Goal: Task Accomplishment & Management: Complete application form

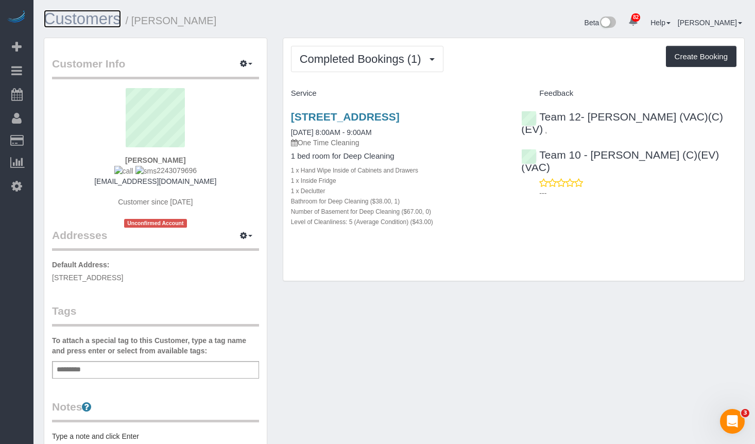
click at [84, 22] on link "Customers" at bounding box center [82, 19] width 77 height 18
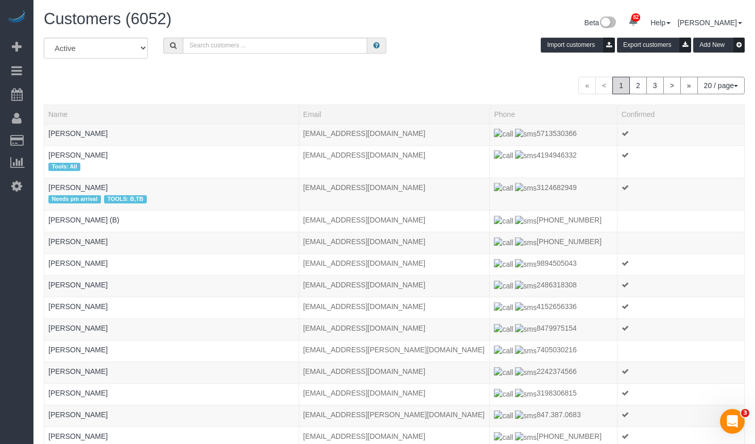
drag, startPoint x: 270, startPoint y: 88, endPoint x: 417, endPoint y: 44, distance: 153.2
click at [272, 87] on div "« < 1 2 3 > » 20 / page 10 / page 20 / page 30 / page 40 / page 50 / page 100 /…" at bounding box center [394, 86] width 701 height 18
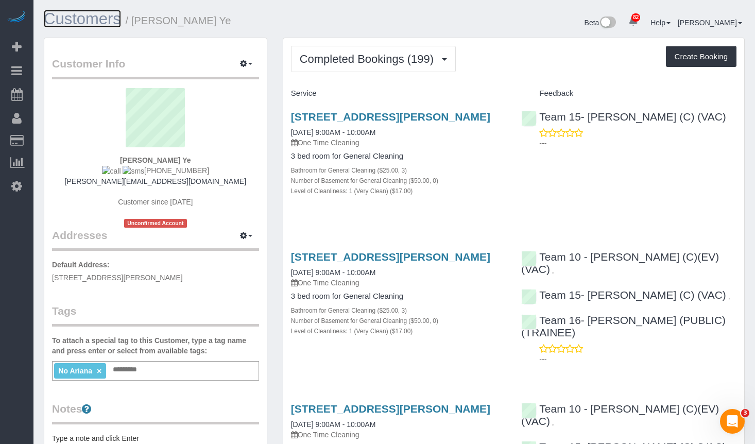
click at [89, 12] on link "Customers" at bounding box center [82, 19] width 77 height 18
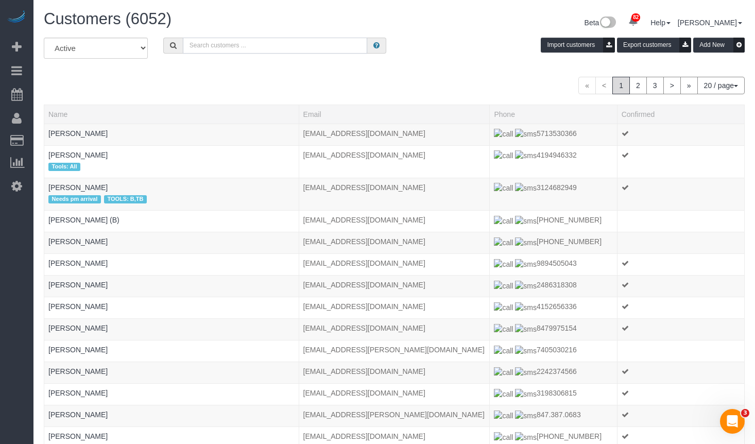
click at [250, 39] on input "text" at bounding box center [275, 46] width 185 height 16
paste input "Lara Sanoica"
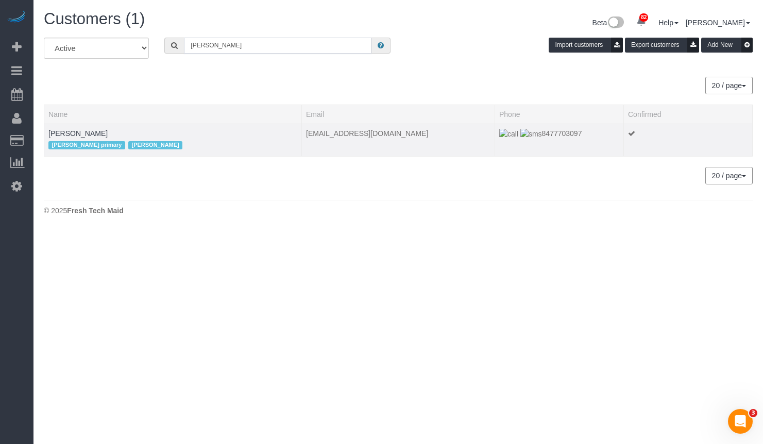
type input "Lara Sanoica"
click at [78, 127] on td "Lara Sanoica Erika primary Stephanie BU" at bounding box center [173, 140] width 258 height 32
click at [76, 132] on link "Lara Sanoica" at bounding box center [77, 133] width 59 height 8
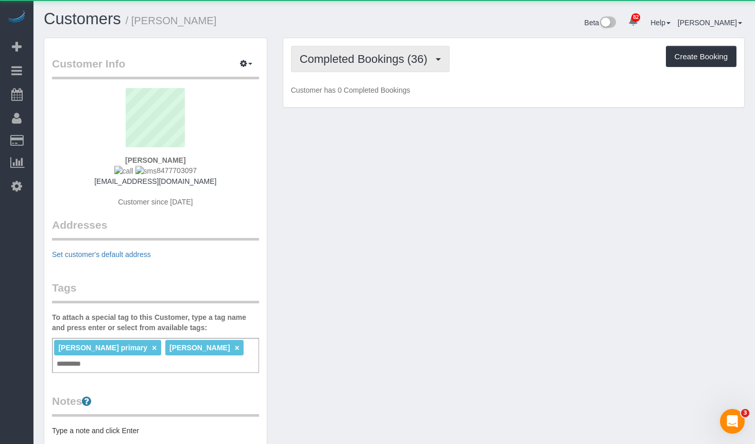
click at [351, 62] on span "Completed Bookings (36)" at bounding box center [366, 59] width 133 height 13
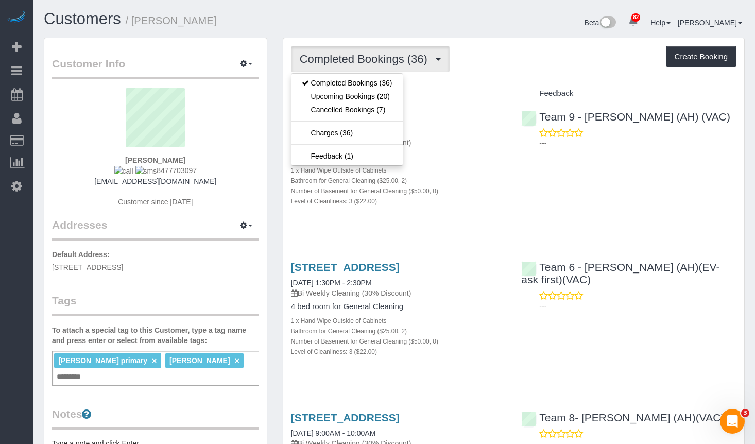
drag, startPoint x: 428, startPoint y: 23, endPoint x: 453, endPoint y: 38, distance: 28.9
click at [428, 23] on div "Beta 82 Your Notifications You have 0 alerts × You have 2 to charge for 09/09/2…" at bounding box center [574, 23] width 359 height 27
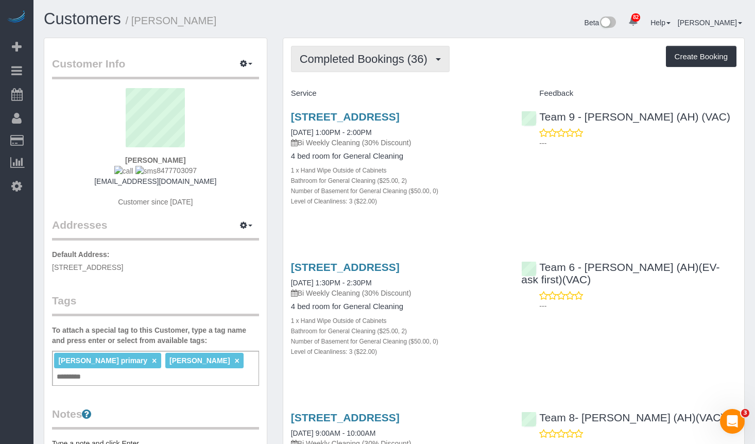
click at [368, 69] on button "Completed Bookings (36)" at bounding box center [370, 59] width 159 height 26
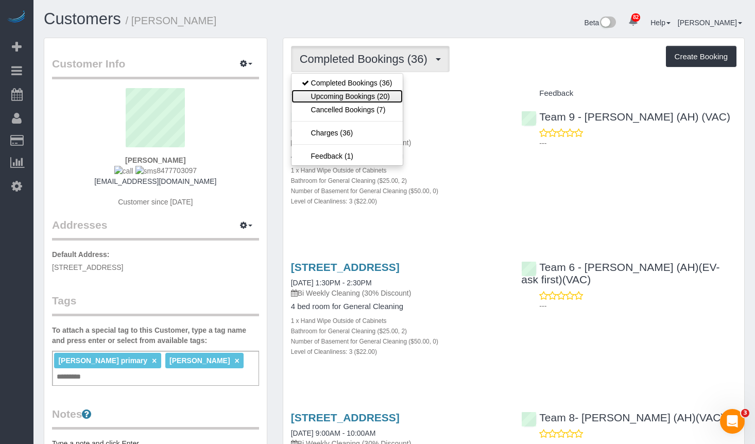
click at [374, 93] on link "Upcoming Bookings (20)" at bounding box center [347, 96] width 111 height 13
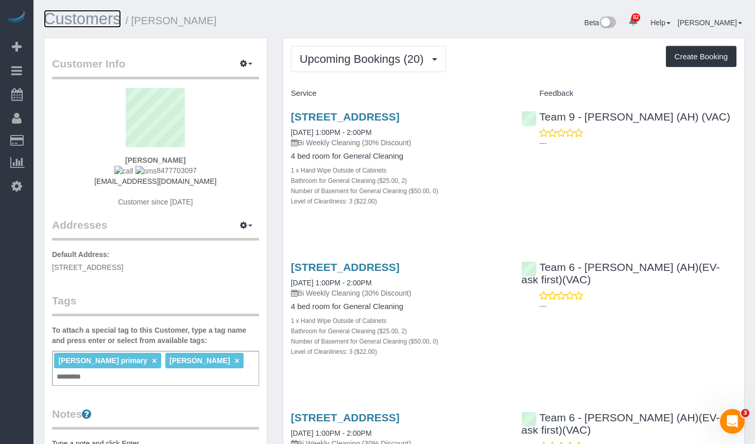
click at [77, 13] on link "Customers" at bounding box center [82, 19] width 77 height 18
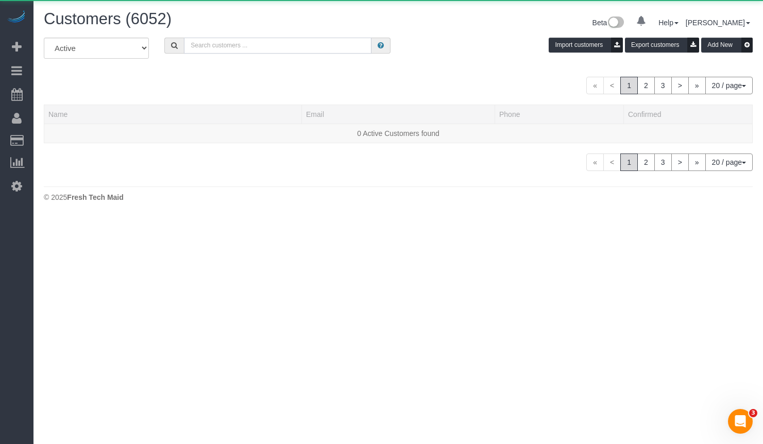
click at [264, 50] on input "text" at bounding box center [278, 46] width 188 height 16
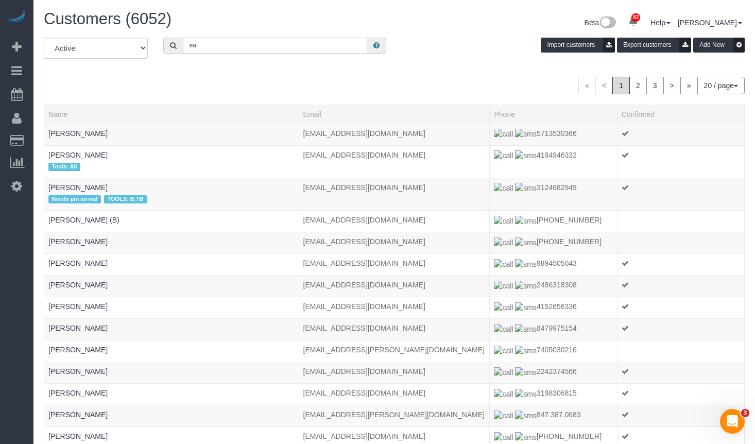
type input "e"
type input "Meagan LeGear"
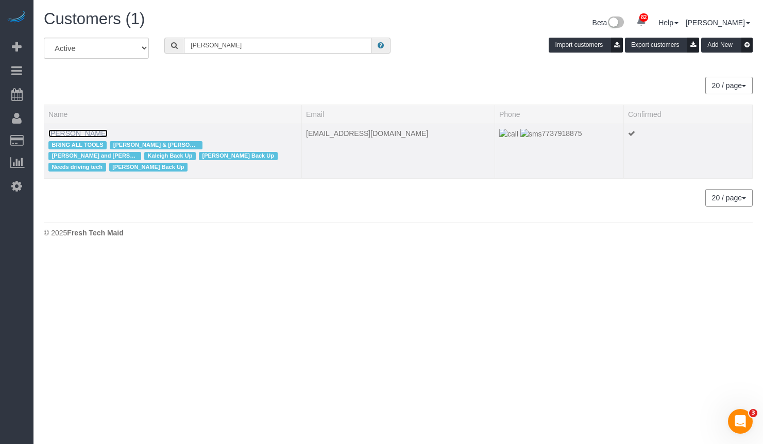
click at [93, 134] on link "Meagan LeGear" at bounding box center [77, 133] width 59 height 8
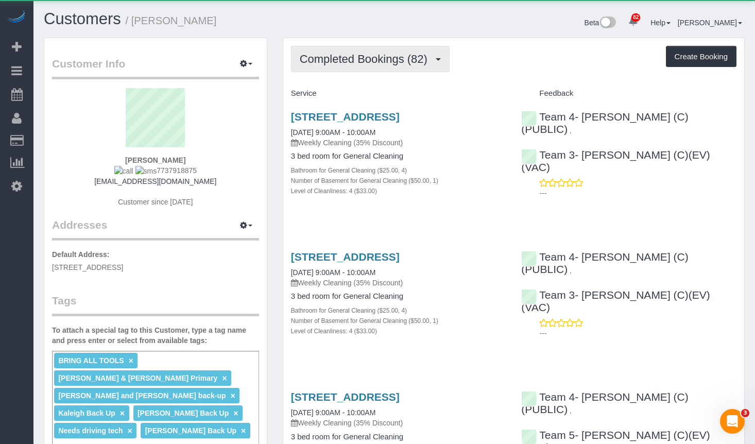
click at [363, 62] on span "Completed Bookings (82)" at bounding box center [366, 59] width 133 height 13
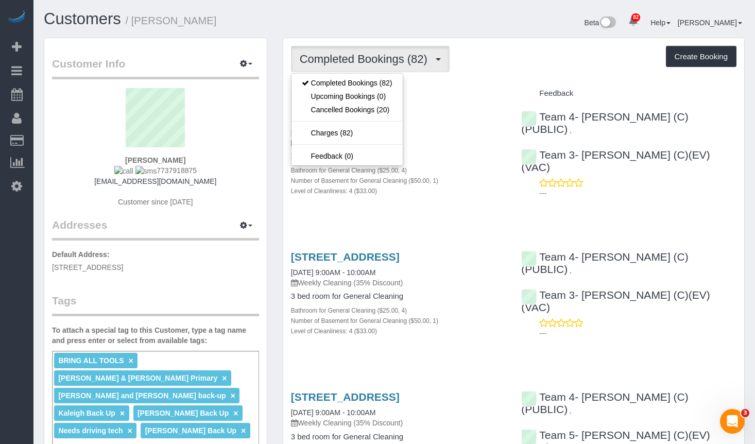
click at [375, 26] on h1 "Customers / Meagan LeGear" at bounding box center [215, 19] width 343 height 18
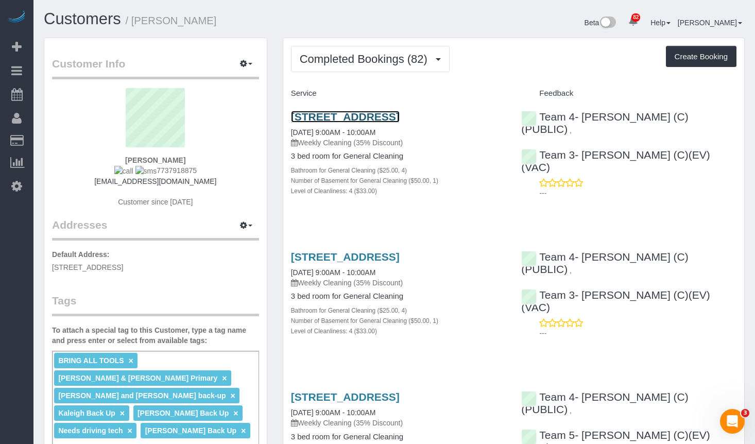
click at [388, 121] on link "3122 N Paulina, Chicago, IL 60657" at bounding box center [345, 117] width 109 height 12
click at [72, 24] on link "Customers" at bounding box center [82, 19] width 77 height 18
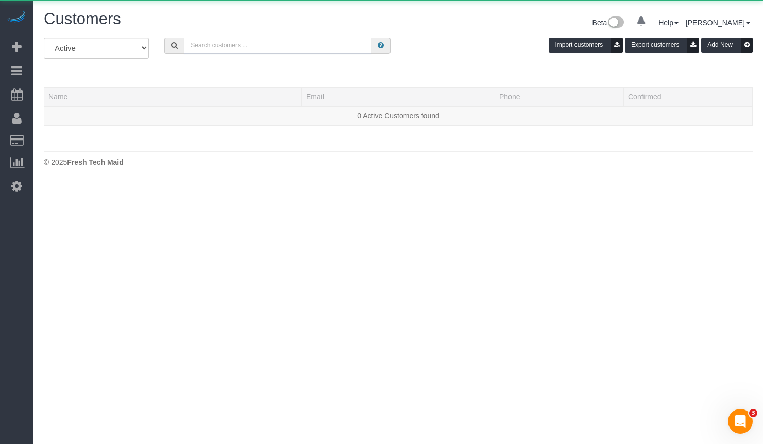
click at [233, 46] on input "text" at bounding box center [278, 46] width 188 height 16
paste input "[PERSON_NAME]"
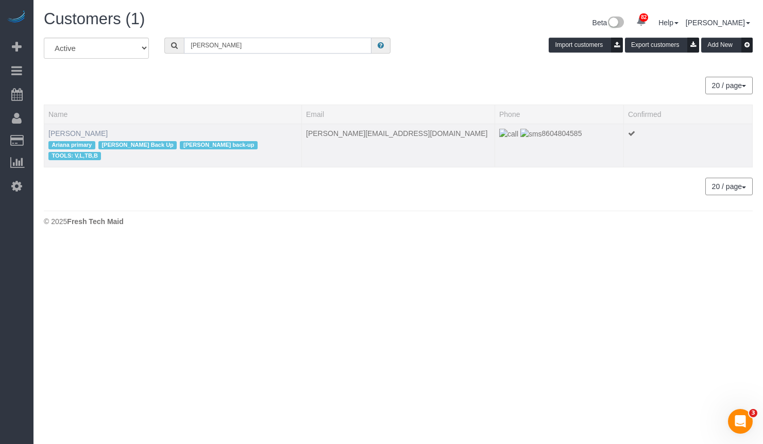
type input "[PERSON_NAME]"
click at [67, 136] on link "[PERSON_NAME]" at bounding box center [77, 133] width 59 height 8
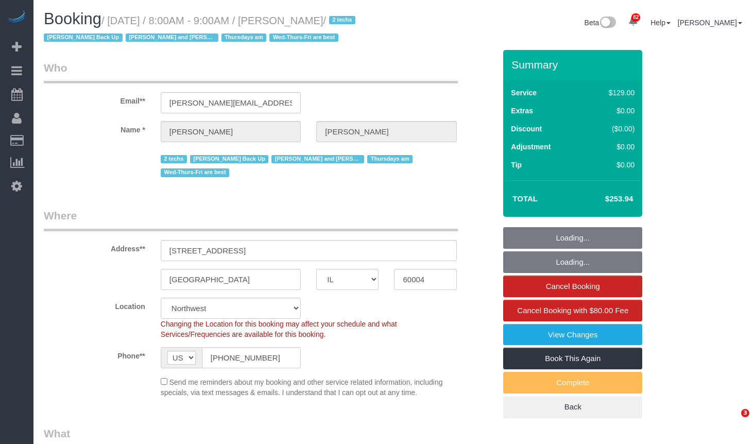
select select "IL"
select select "3"
select select "number:69"
select select "number:139"
select select "number:98"
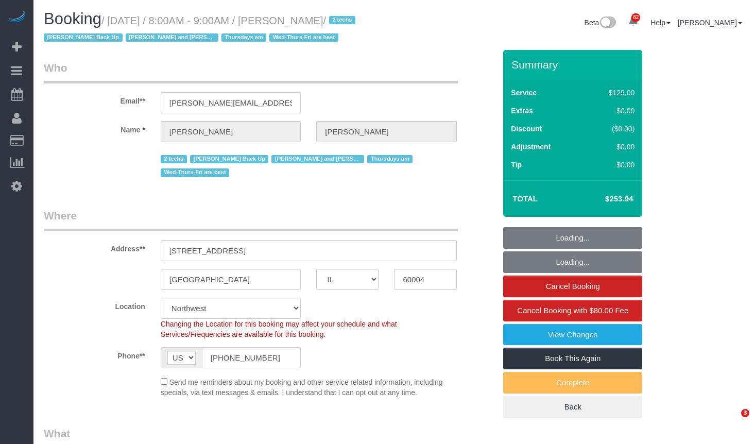
select select "number:141"
select select "number:143"
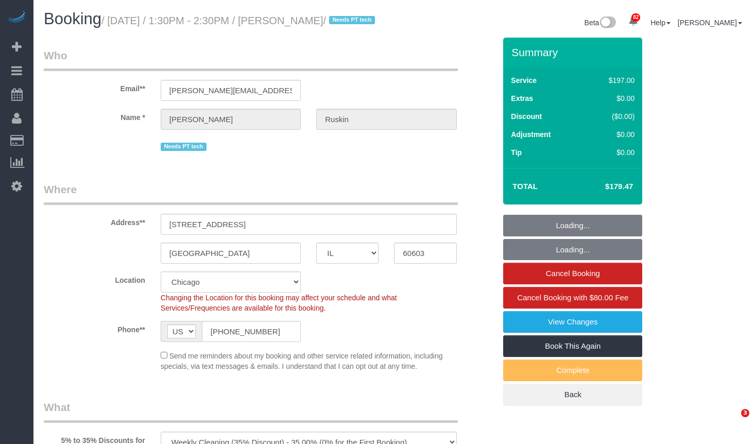
select select "IL"
select select "object:1295"
select select "512"
select select "3"
select select "number:1"
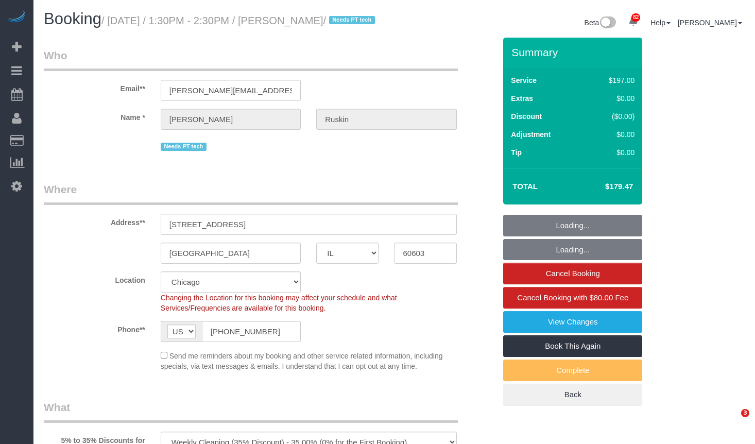
select select "number:58"
select select "number:139"
select select "number:106"
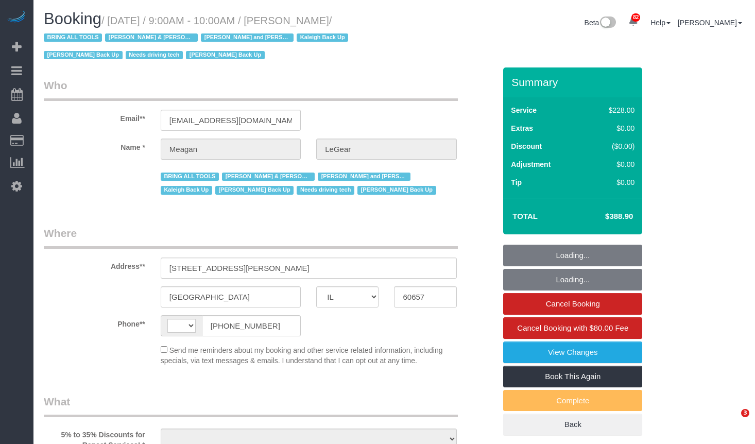
select select "IL"
select select "string:US"
select select "object:1223"
select select "string:fspay-75437b10-abe1-4c6d-bad6-0331875d6a23"
select select "512"
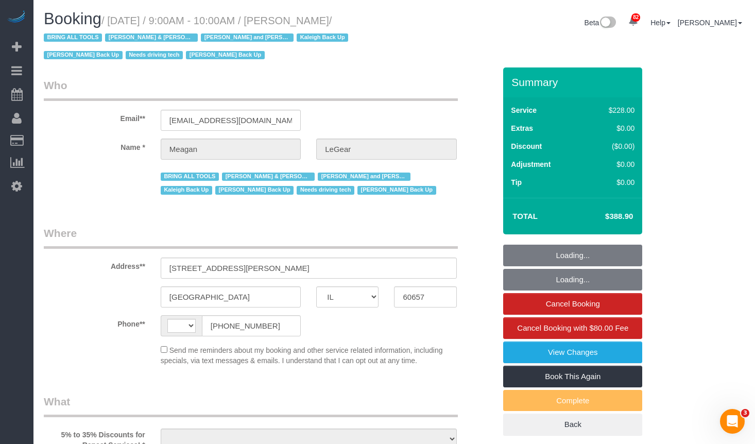
select select "4"
select select "1"
select select "4"
select select "number:1"
select select "number:57"
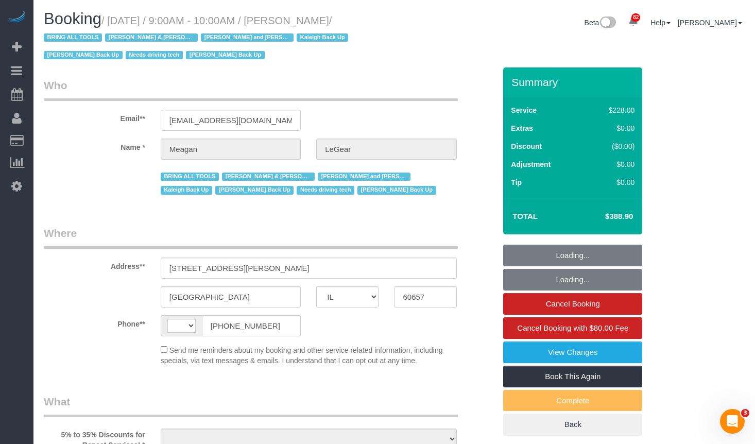
select select "number:139"
select select "number:104"
select select "spot1"
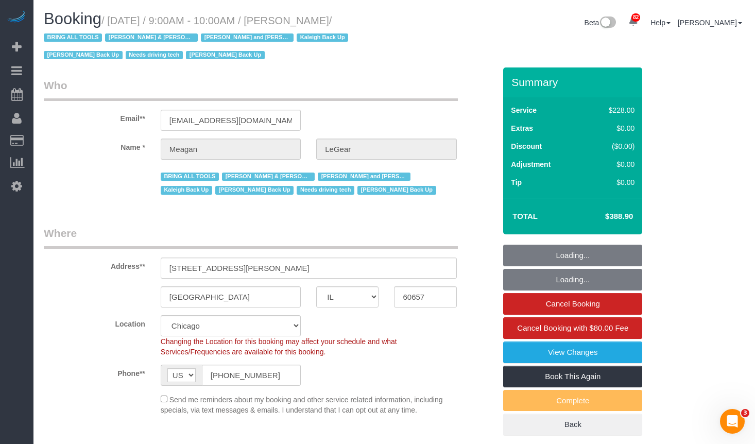
select select "object:1331"
select select "4"
select select "1"
select select "4"
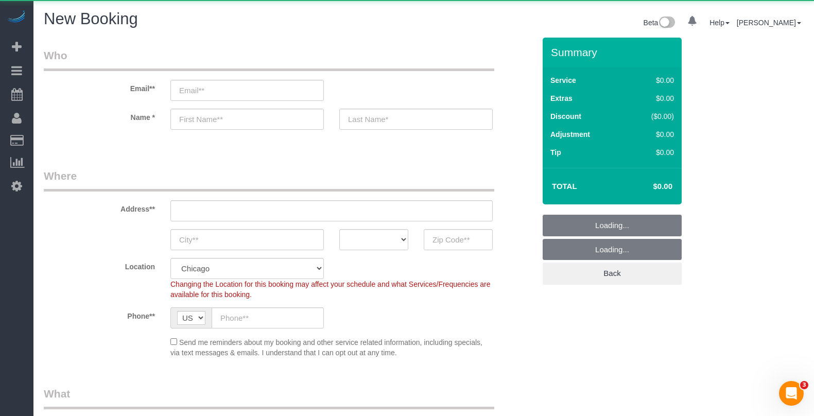
select select "object:1012"
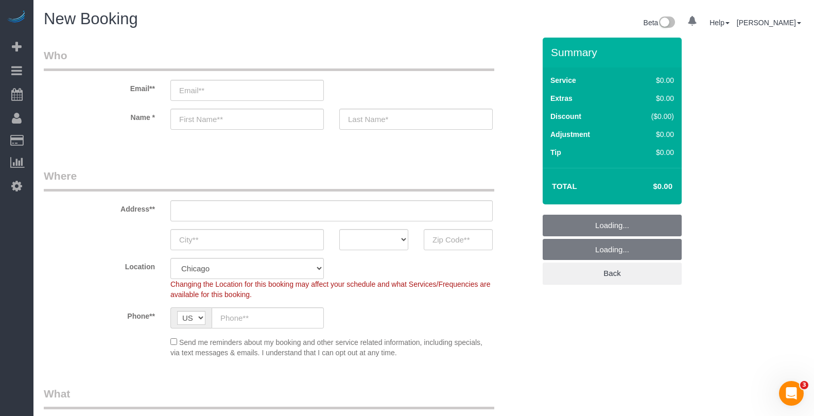
select select "512"
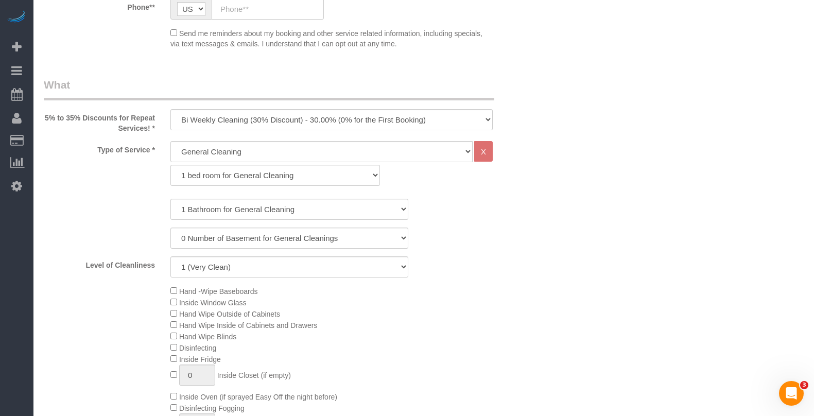
click at [219, 129] on select "One Time Cleaning Weekly Cleaning (35% Discount) - 35.00% (0% for the First Boo…" at bounding box center [332, 119] width 322 height 21
select select "object:1238"
click at [171, 109] on select "One Time Cleaning Weekly Cleaning (35% Discount) - 35.00% (0% for the First Boo…" at bounding box center [332, 119] width 322 height 21
drag, startPoint x: 223, startPoint y: 178, endPoint x: 221, endPoint y: 185, distance: 7.4
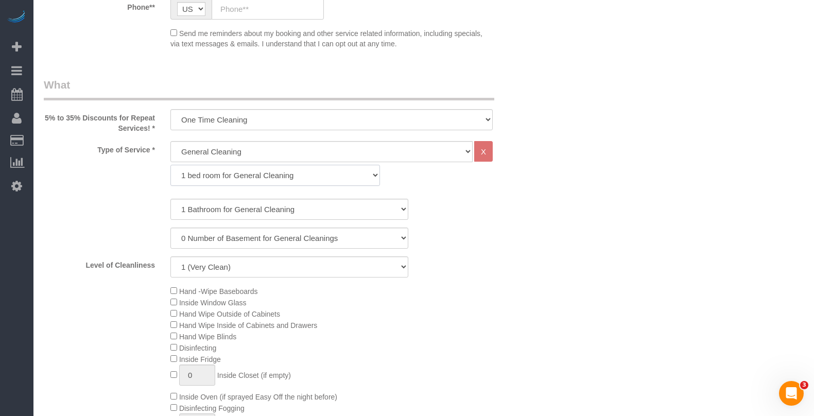
click at [223, 179] on select "1 bed room for General Cleaning 2 bed room for General Cleaning 3 bed room for …" at bounding box center [276, 175] width 210 height 21
select select "288"
click at [171, 165] on select "1 bed room for General Cleaning 2 bed room for General Cleaning 3 bed room for …" at bounding box center [276, 175] width 210 height 21
click at [219, 210] on select "1 Bathroom for General Cleaning 2 Bathroom for General Cleanings 3 Bathroom for…" at bounding box center [290, 209] width 238 height 21
select select "4"
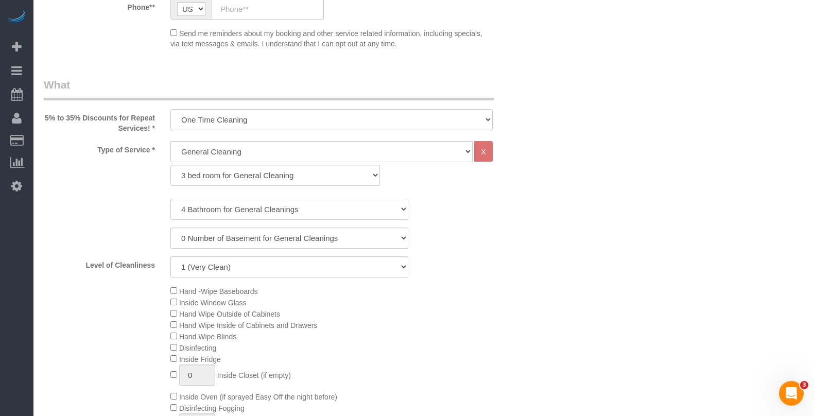
click at [171, 199] on select "1 Bathroom for General Cleaning 2 Bathroom for General Cleanings 3 Bathroom for…" at bounding box center [290, 209] width 238 height 21
click at [213, 239] on select "0 Number of Basement for General Cleanings 1 Number of Basement for General Cle…" at bounding box center [290, 238] width 238 height 21
select select "1"
click at [171, 228] on select "0 Number of Basement for General Cleanings 1 Number of Basement for General Cle…" at bounding box center [290, 238] width 238 height 21
click at [202, 266] on select "1 (Very Clean) 2 3 4 5 (Average Condition) 6 7 8 9 10 (Extremely Dirty)" at bounding box center [290, 267] width 238 height 21
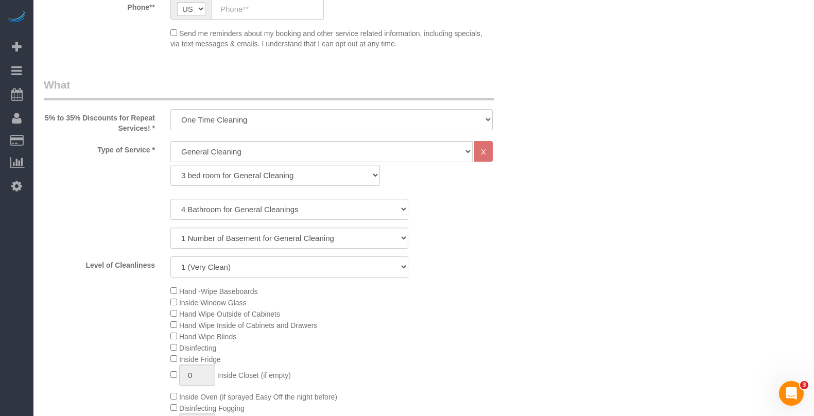
select select "5"
click at [171, 257] on select "1 (Very Clean) 2 3 4 5 (Average Condition) 6 7 8 9 10 (Extremely Dirty)" at bounding box center [290, 267] width 238 height 21
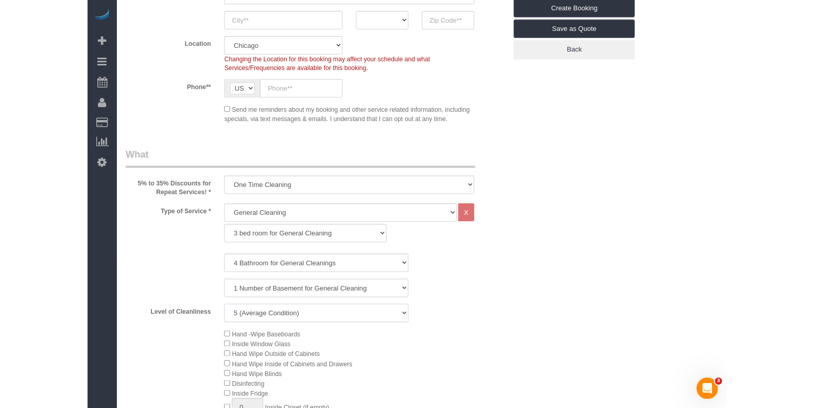
scroll to position [0, 0]
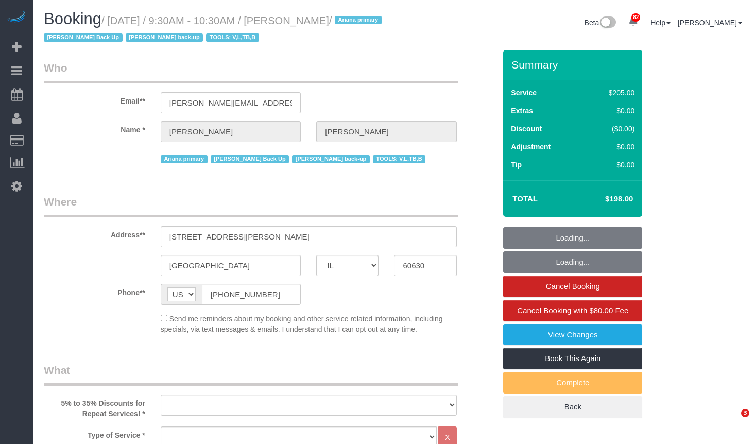
select select "IL"
select select "2"
select select "number:1"
select select "number:69"
select select "number:139"
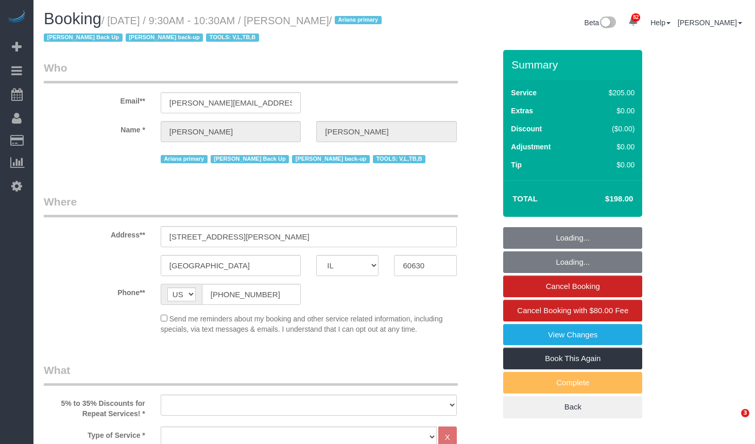
select select "number:98"
select select "number:141"
select select "number:143"
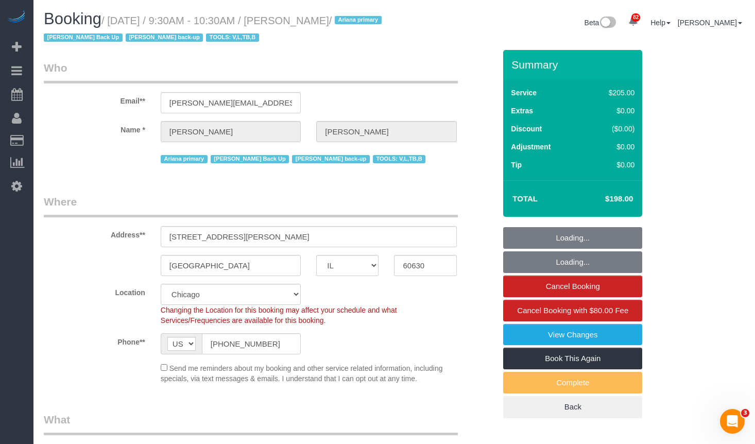
select select "object:1254"
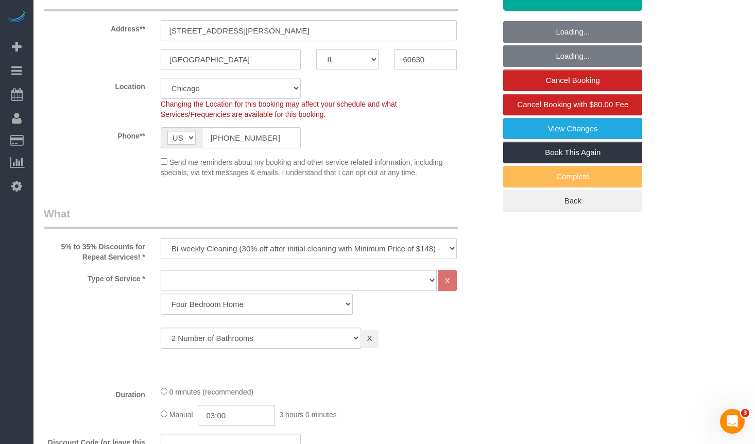
scroll to position [258, 0]
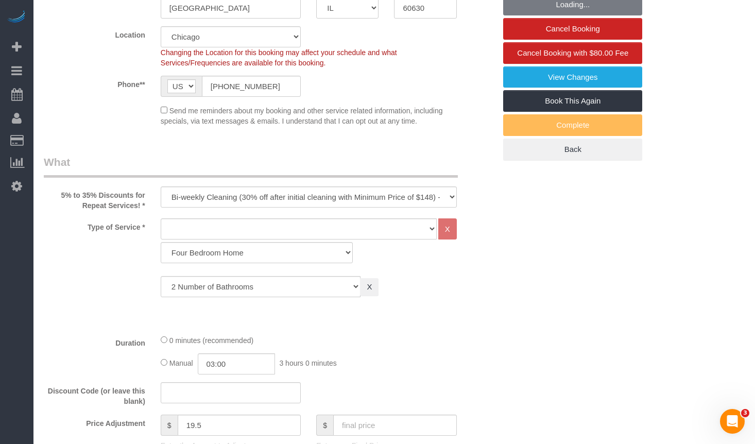
select select "2"
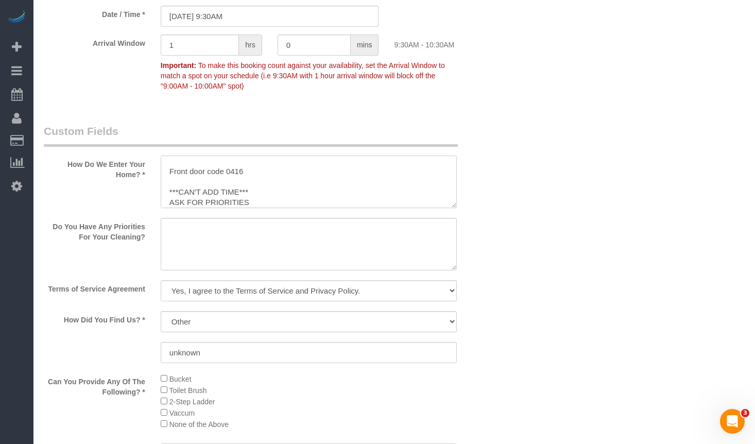
scroll to position [31, 0]
click at [416, 246] on textarea at bounding box center [309, 244] width 296 height 53
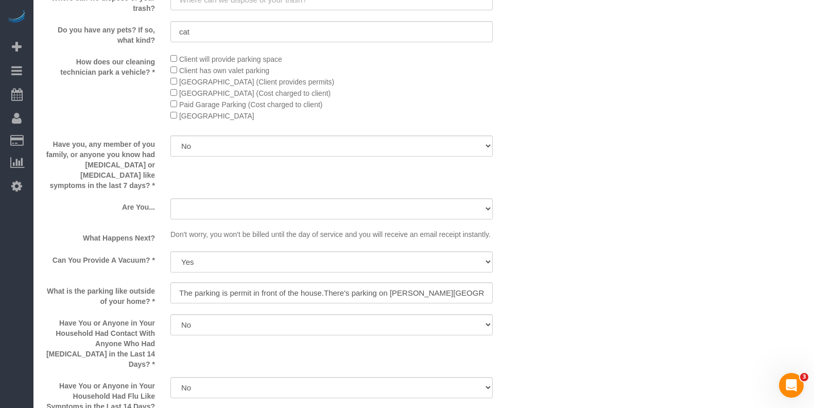
scroll to position [1494, 0]
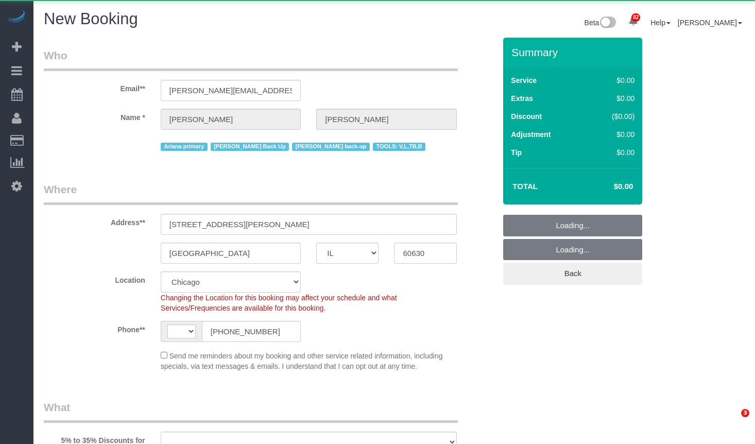
select select "IL"
select select "string:[GEOGRAPHIC_DATA]"
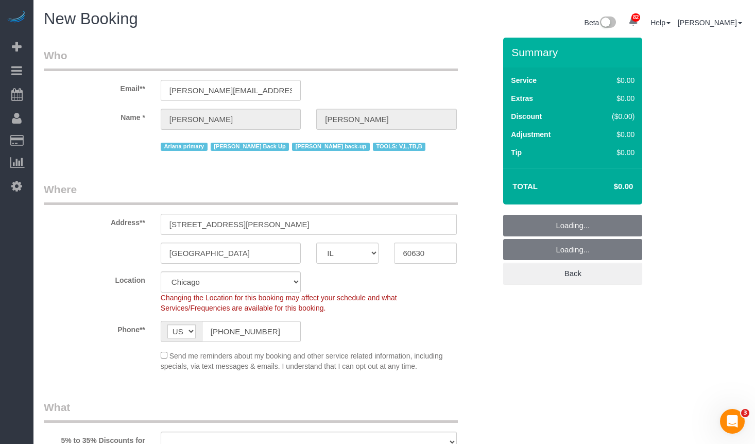
select select "object:8660"
select select "512"
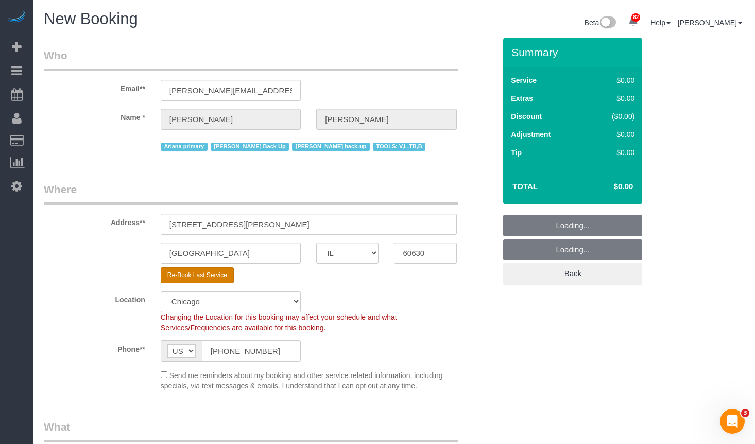
click at [213, 273] on button "Re-Book Last Service" at bounding box center [197, 275] width 73 height 16
select select "object:9009"
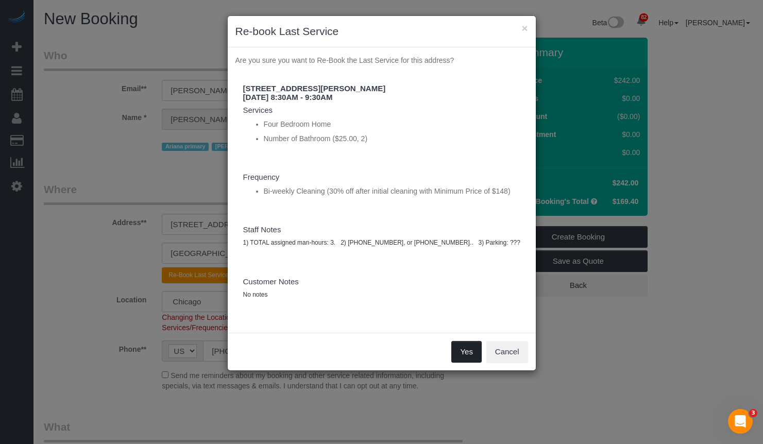
click at [467, 359] on button "Yes" at bounding box center [466, 352] width 30 height 22
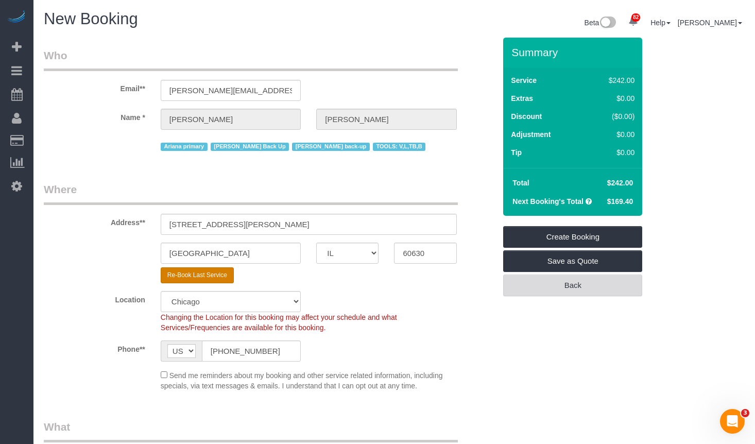
scroll to position [309, 0]
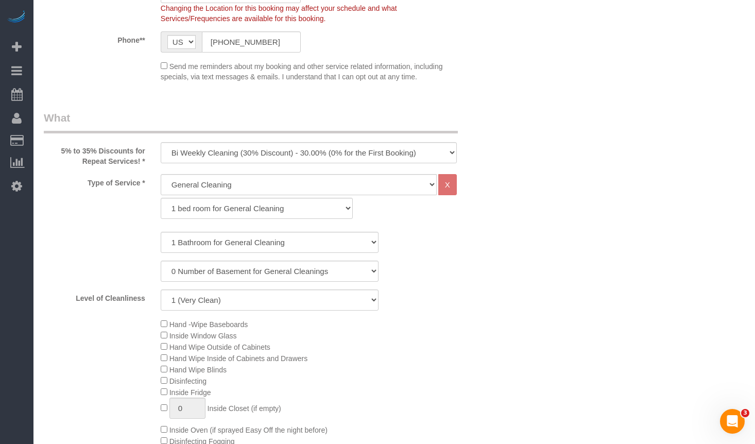
type textarea "April 2024 price increase: $205.52 for 3 hours ($68.51/hour) 2/10/22 New 3-hr m…"
select select "string:fspay"
select select "? string:null ?"
type textarea "1) TOTAL assigned man-hours: 3. 2) 847-392-0888-0, or 312-392-0216-4.. 3) Parki…"
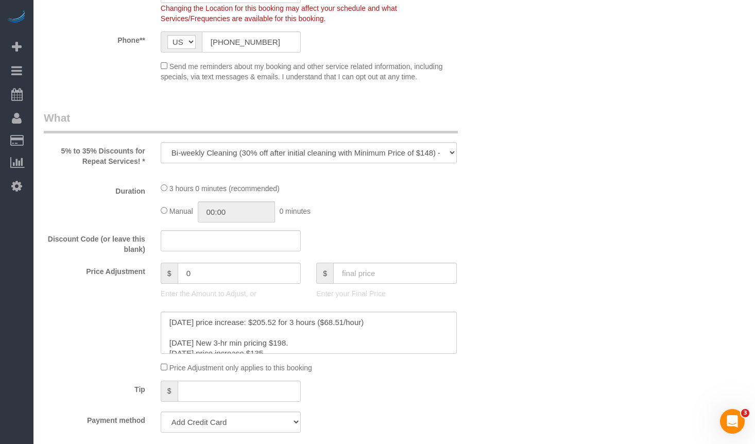
select select "object:9106"
select select "number:1"
select select "number:69"
select select "number:139"
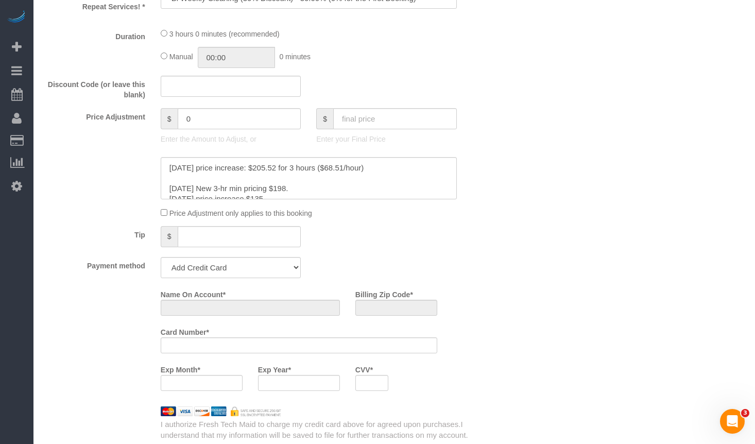
select select "512"
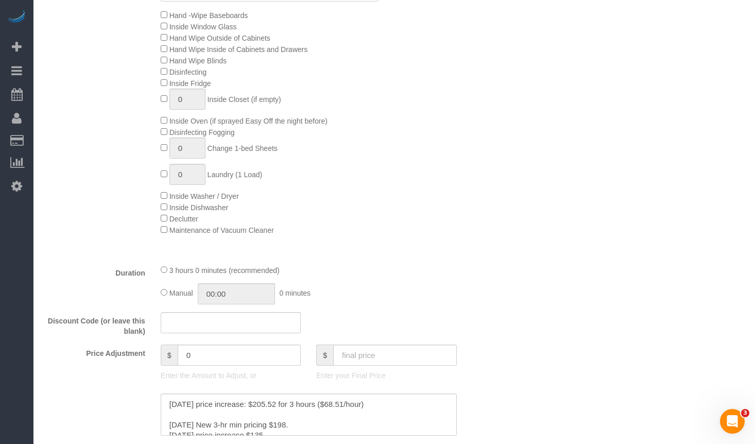
scroll to position [824, 0]
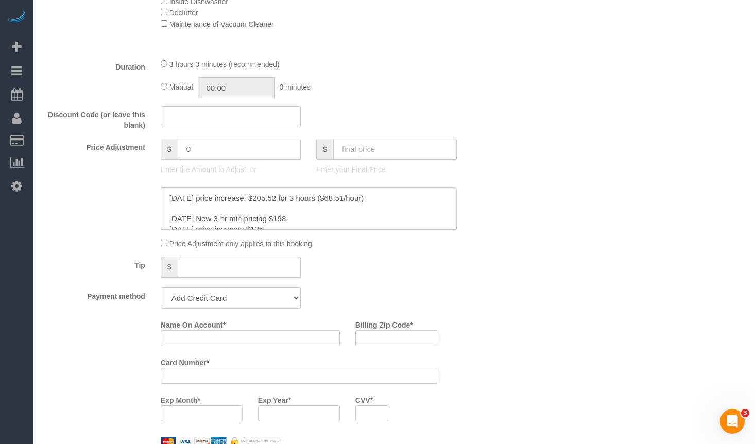
type input "19.5"
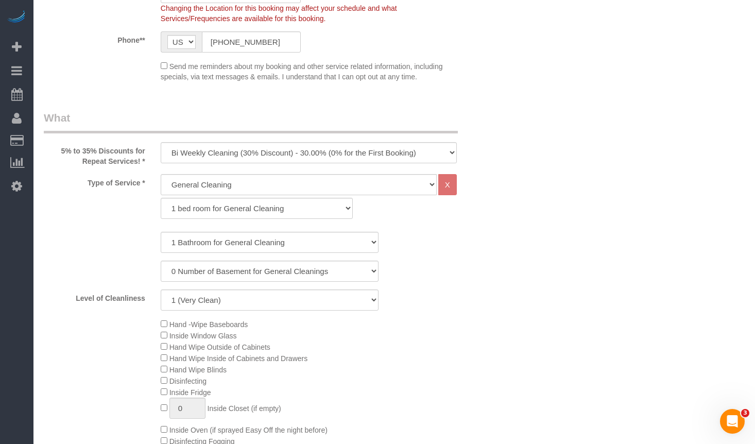
scroll to position [0, 0]
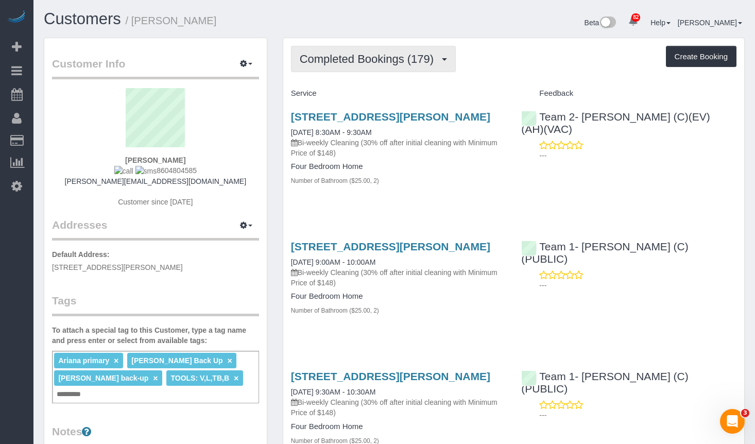
click at [375, 59] on span "Completed Bookings (179)" at bounding box center [369, 59] width 139 height 13
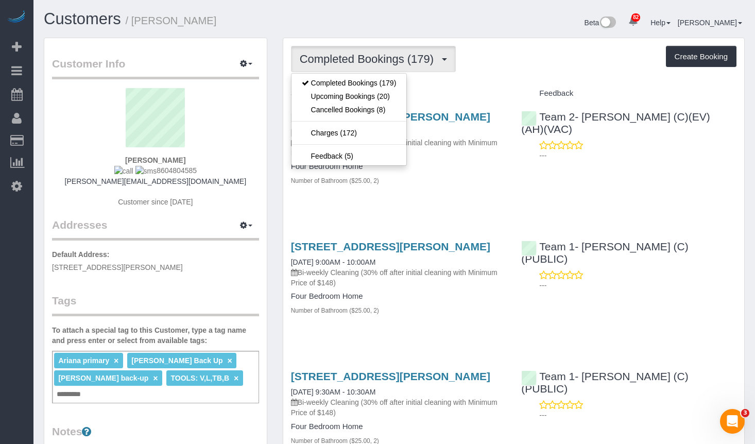
click at [549, 46] on div "Completed Bookings (179) Completed Bookings (179) Upcoming Bookings (20) Cancel…" at bounding box center [514, 59] width 446 height 26
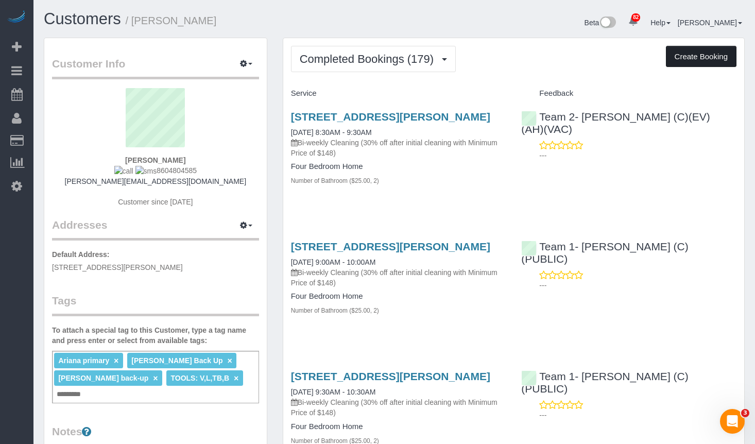
click at [709, 54] on button "Create Booking" at bounding box center [701, 57] width 71 height 22
select select "IL"
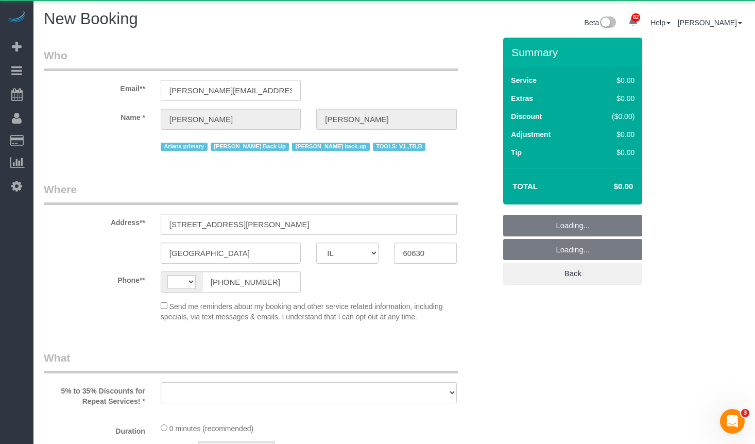
select select "string:[GEOGRAPHIC_DATA]"
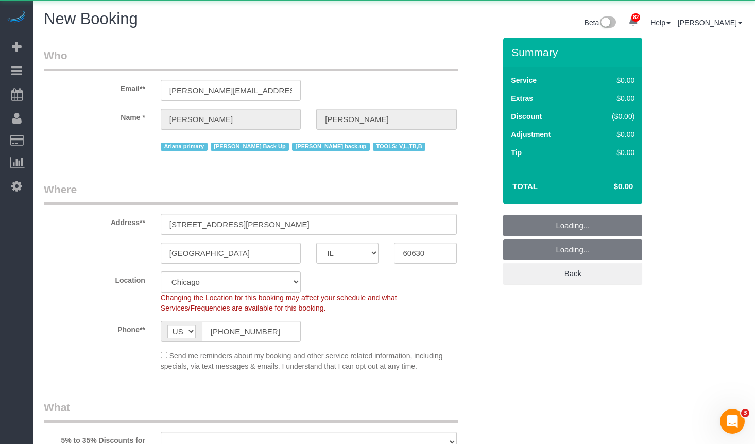
select select "object:2394"
select select "string:fspay-32d6273e-5d93-4c5b-b611-1f7ba5f33c3a"
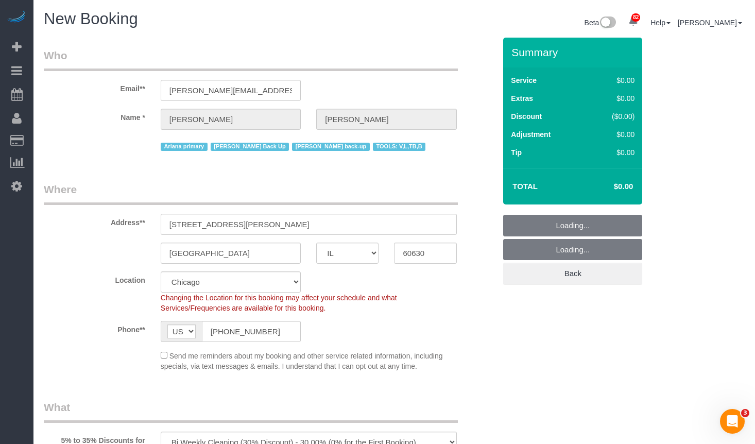
select select "512"
select select "object:2711"
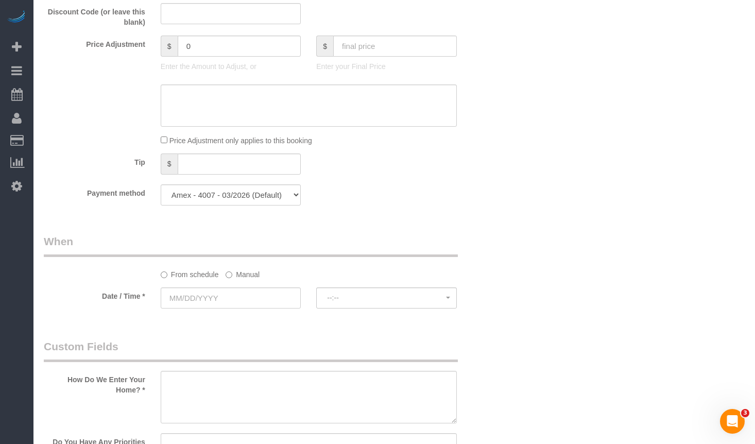
scroll to position [721, 0]
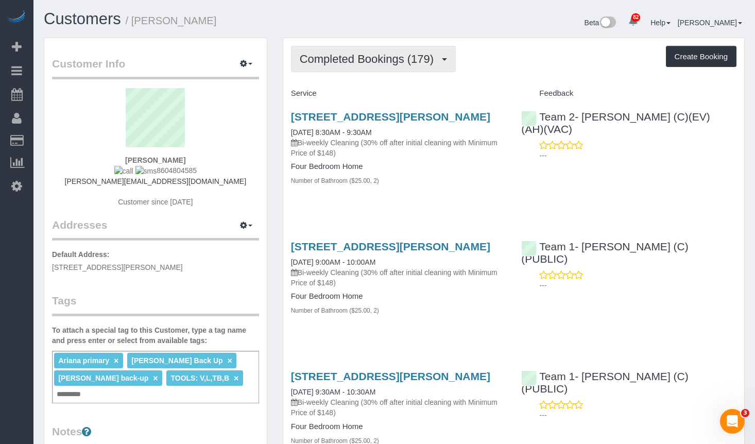
click at [393, 57] on span "Completed Bookings (179)" at bounding box center [369, 59] width 139 height 13
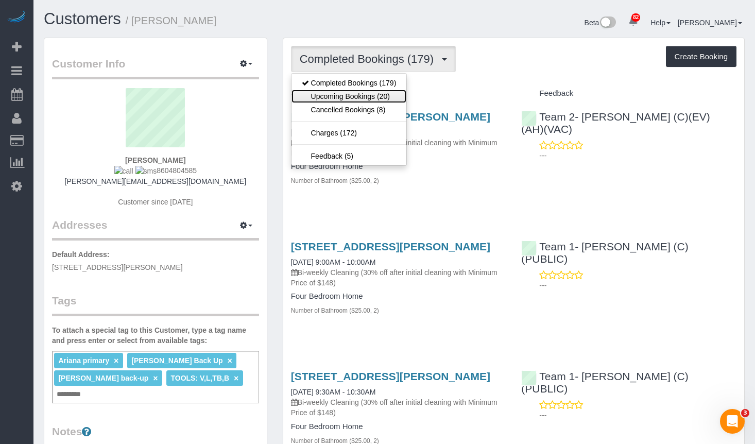
click at [384, 93] on link "Upcoming Bookings (20)" at bounding box center [349, 96] width 115 height 13
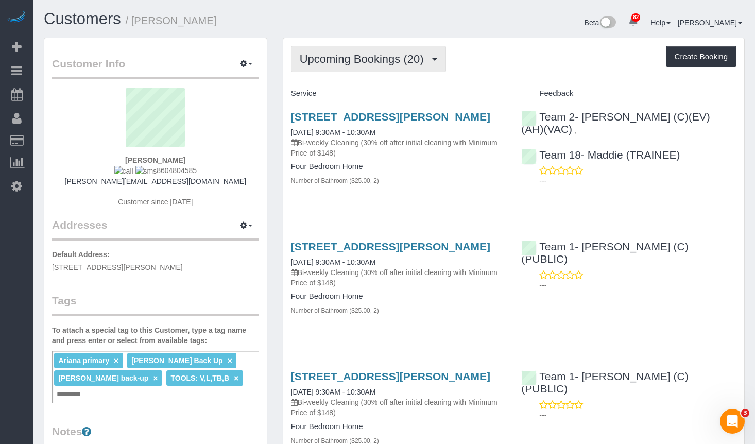
click at [367, 63] on span "Upcoming Bookings (20)" at bounding box center [364, 59] width 129 height 13
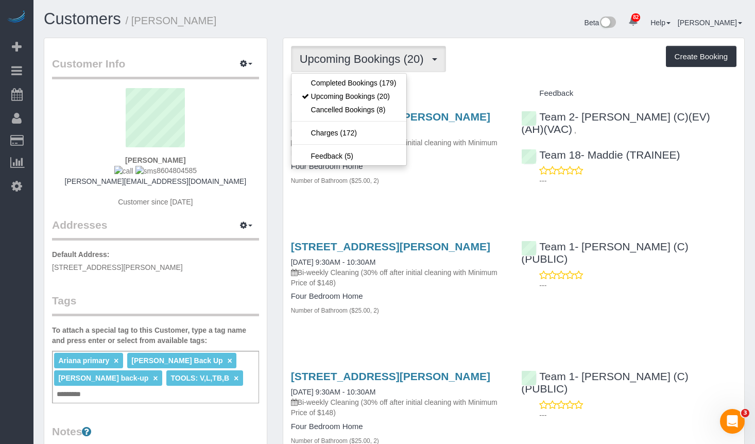
click at [486, 25] on div "Beta 82 Your Notifications You have 0 alerts × You have 2 to charge for [DATE] …" at bounding box center [574, 23] width 359 height 27
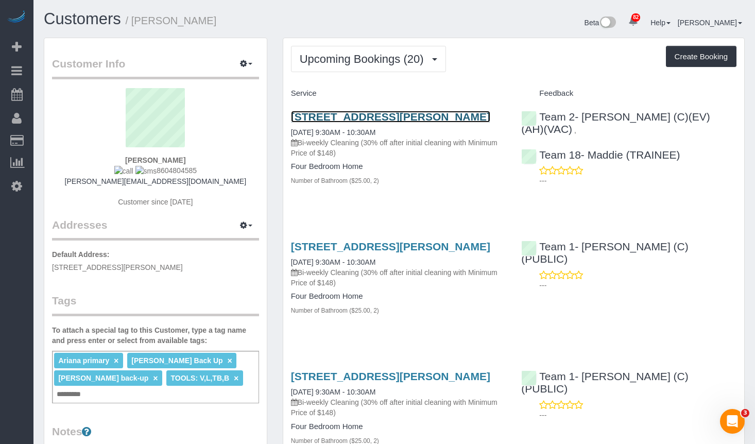
click at [436, 120] on link "[STREET_ADDRESS][PERSON_NAME]" at bounding box center [390, 117] width 199 height 12
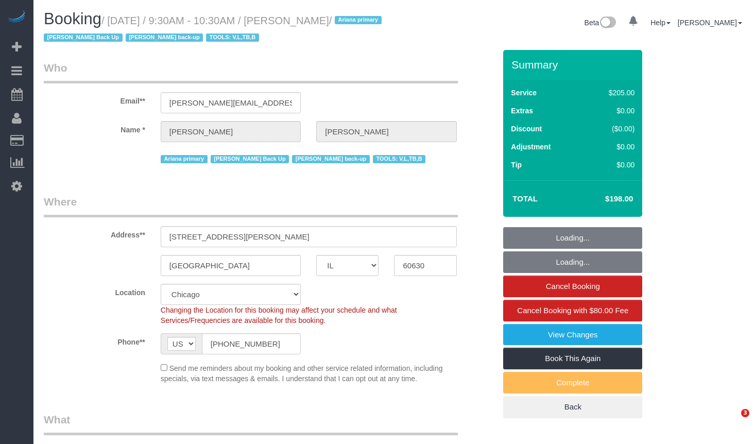
select select "IL"
select select "object:833"
select select "string:fspay-32d6273e-5d93-4c5b-b611-1f7ba5f33c3a"
select select "number:1"
select select "number:69"
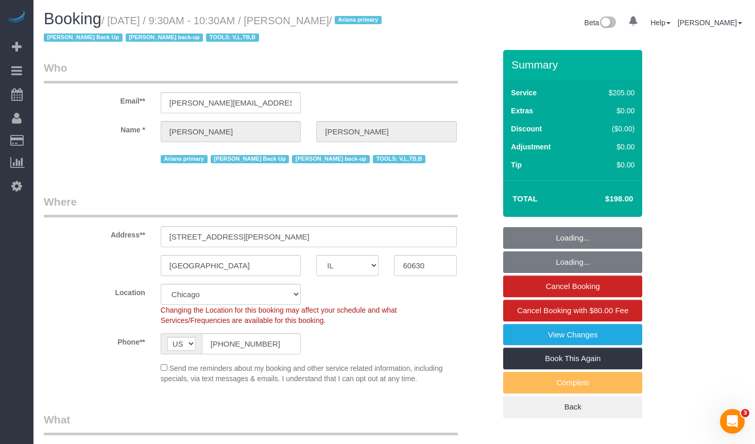
select select "number:139"
select select "number:98"
select select "number:141"
select select "number:143"
select select "object:1267"
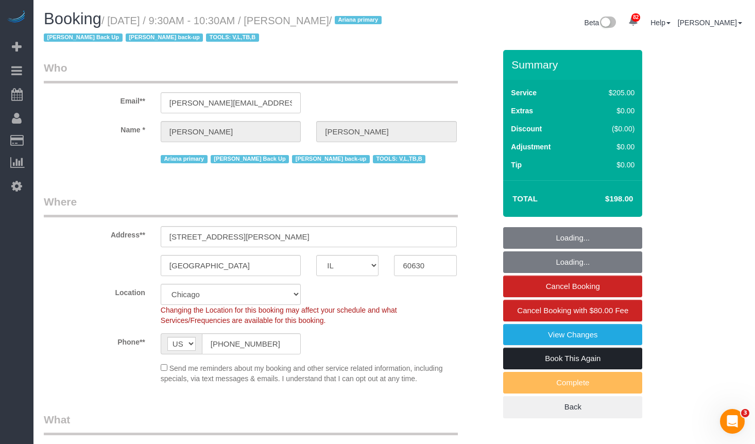
select select "2"
click at [618, 355] on link "Book This Again" at bounding box center [572, 359] width 139 height 22
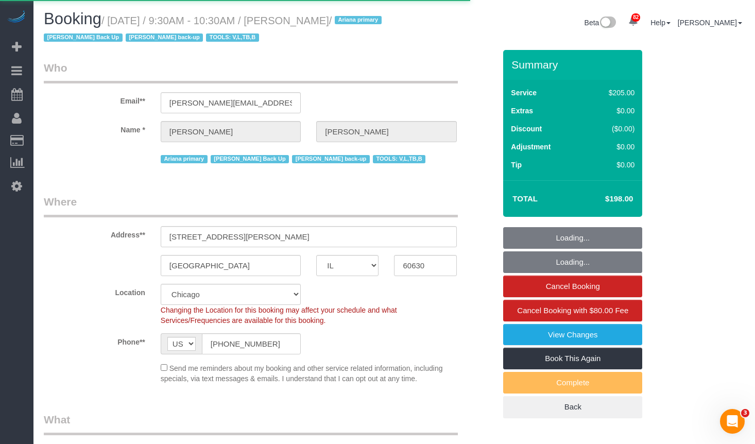
select select "IL"
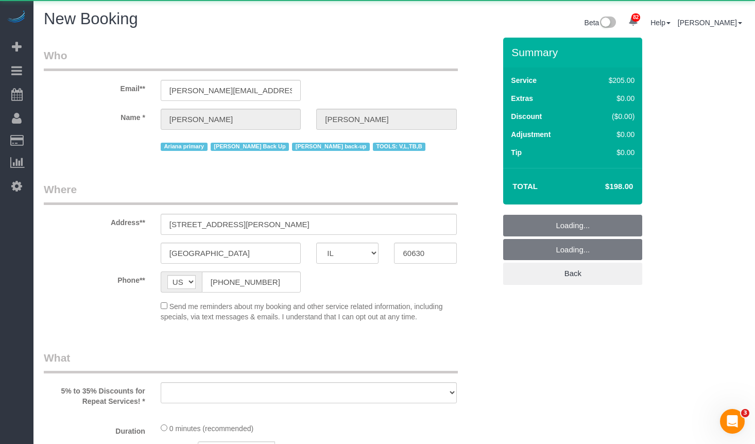
select select "string:fspay-32d6273e-5d93-4c5b-b611-1f7ba5f33c3a"
select select "number:1"
select select "number:69"
select select "number:139"
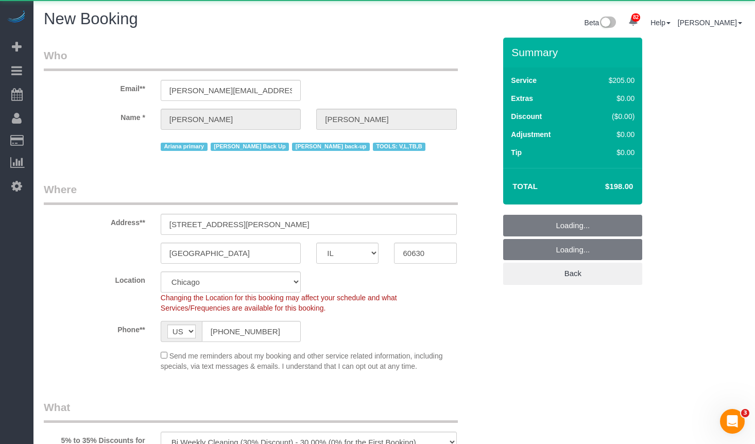
select select "object:1963"
select select "512"
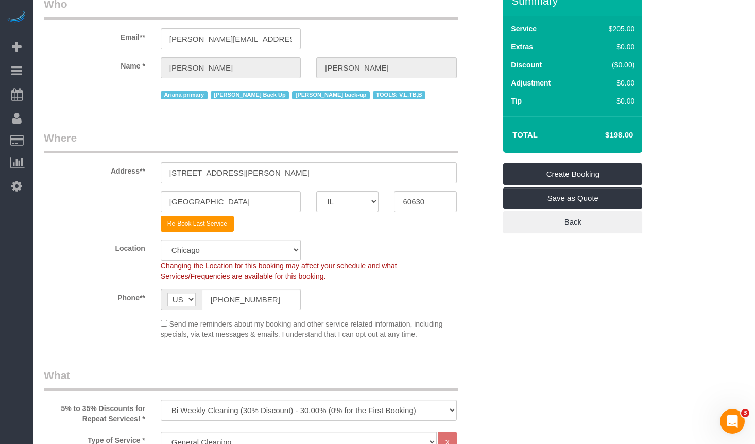
scroll to position [206, 0]
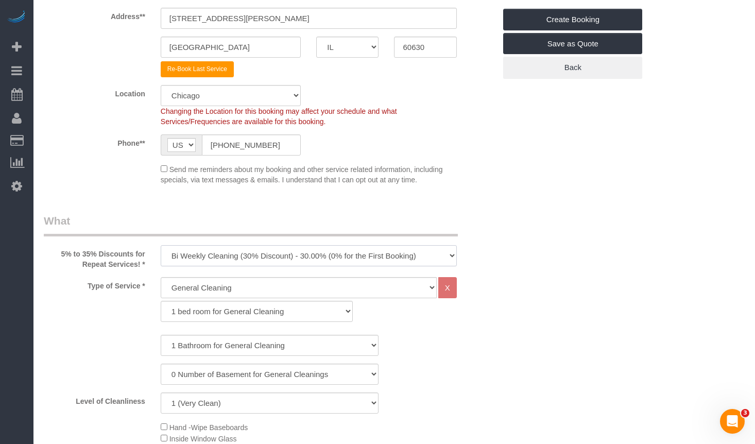
drag, startPoint x: 252, startPoint y: 256, endPoint x: 248, endPoint y: 264, distance: 9.9
click at [252, 256] on select "One Time Cleaning Weekly Cleaning (35% Discount) - 35.00% (0% for the First Boo…" at bounding box center [309, 255] width 296 height 21
click at [161, 245] on select "One Time Cleaning Weekly Cleaning (35% Discount) - 35.00% (0% for the First Boo…" at bounding box center [309, 255] width 296 height 21
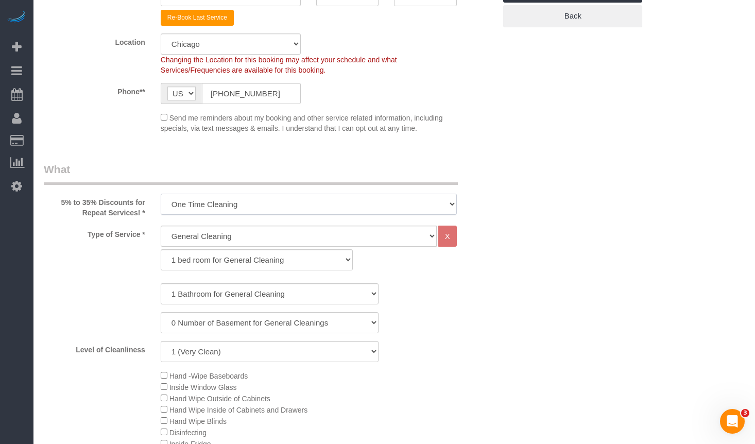
scroll to position [361, 0]
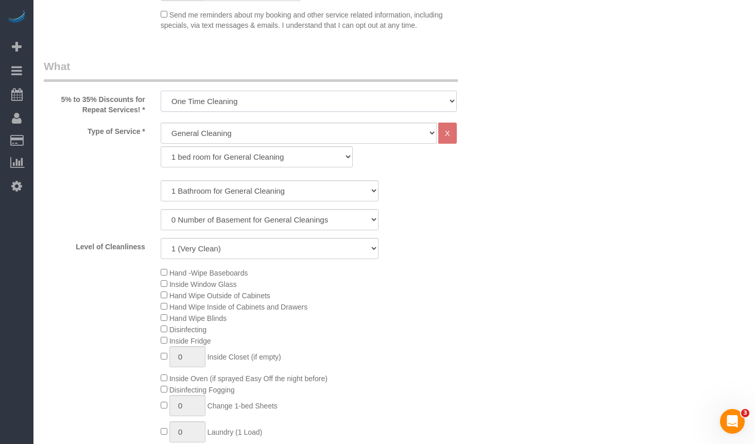
click at [236, 101] on select "One Time Cleaning Weekly Cleaning (35% Discount) - 35.00% (0% for the First Boo…" at bounding box center [309, 101] width 296 height 21
select select "object:2200"
click at [161, 91] on select "One Time Cleaning Weekly Cleaning (35% Discount) - 35.00% (0% for the First Boo…" at bounding box center [309, 101] width 296 height 21
click at [229, 138] on select "General Cleaning Deep Cleaning Move-in / Move-out Cleaning COUNTS Cleaning" at bounding box center [299, 133] width 276 height 21
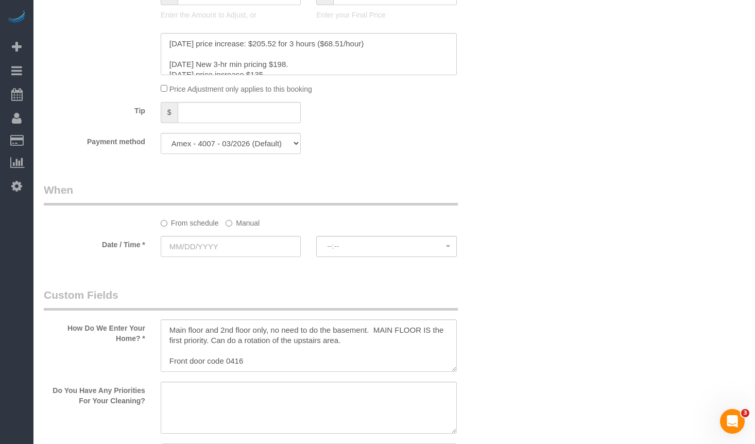
scroll to position [1133, 0]
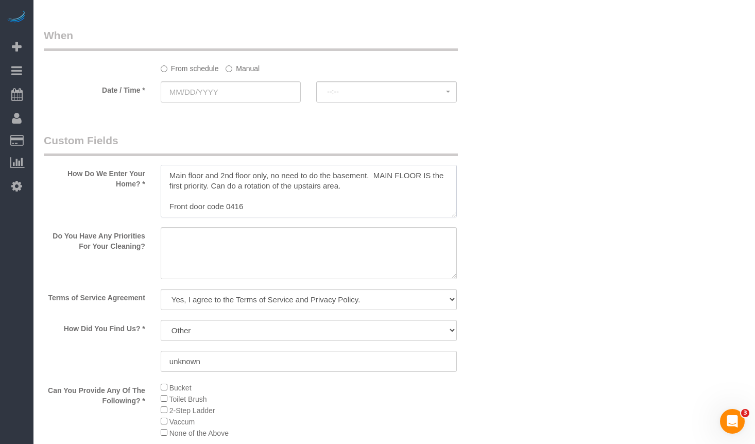
click at [307, 200] on textarea at bounding box center [309, 191] width 296 height 53
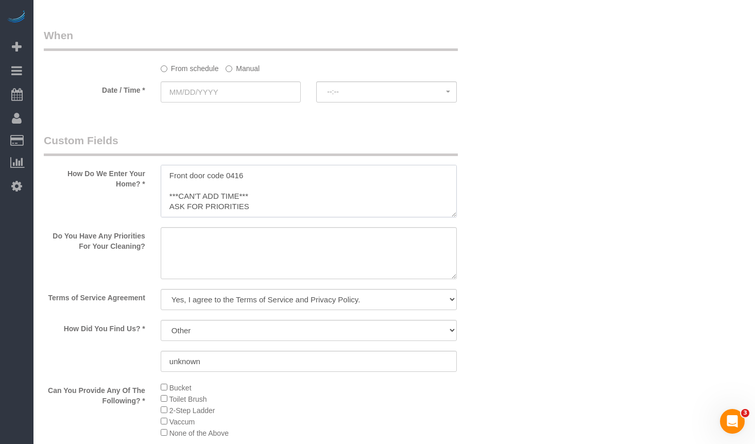
scroll to position [0, 0]
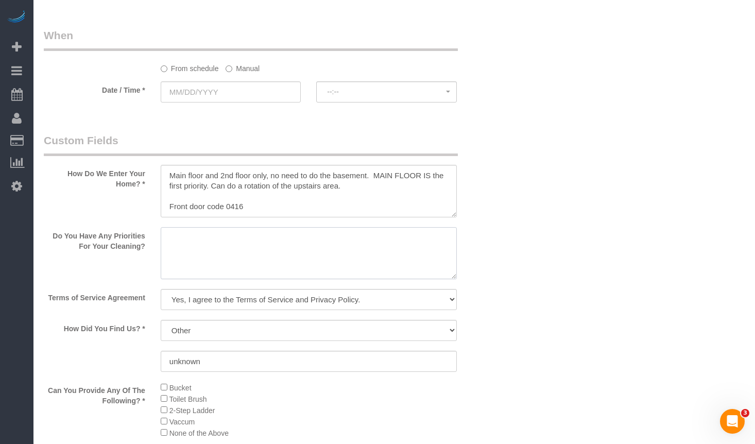
click at [363, 263] on textarea at bounding box center [309, 253] width 296 height 53
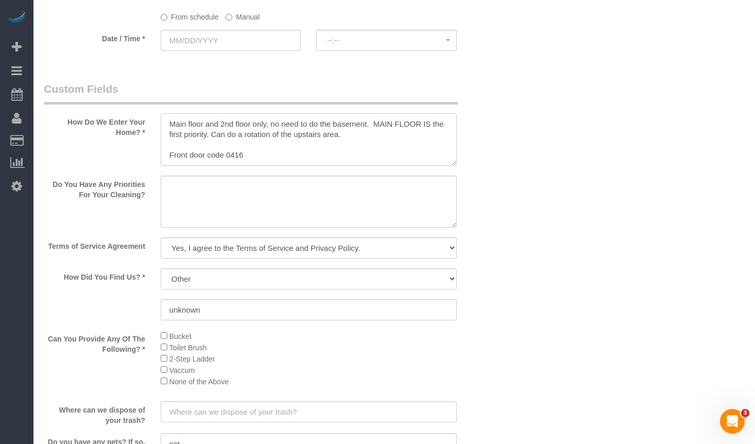
click at [318, 151] on textarea at bounding box center [309, 139] width 296 height 53
drag, startPoint x: 366, startPoint y: 121, endPoint x: 401, endPoint y: 132, distance: 37.3
click at [401, 132] on textarea at bounding box center [309, 139] width 296 height 53
drag, startPoint x: 359, startPoint y: 131, endPoint x: 263, endPoint y: 129, distance: 95.8
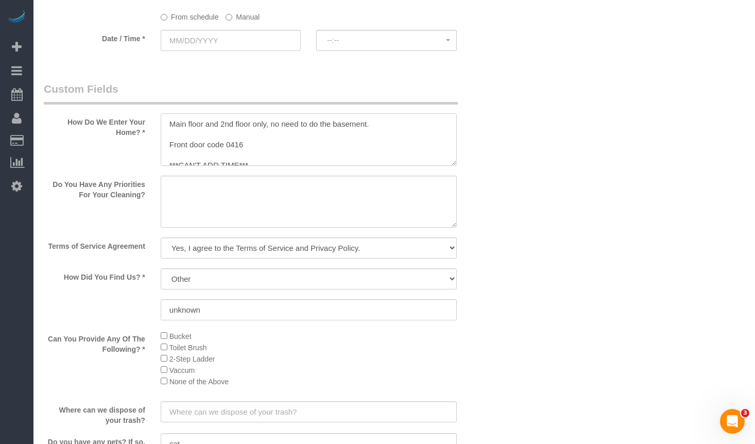
click at [263, 129] on textarea at bounding box center [309, 139] width 296 height 53
drag, startPoint x: 401, startPoint y: 121, endPoint x: 146, endPoint y: 124, distance: 254.5
click at [146, 124] on div "How Do We Enter Your Home? *" at bounding box center [269, 124] width 467 height 87
drag, startPoint x: 169, startPoint y: 144, endPoint x: 160, endPoint y: 104, distance: 41.1
click at [160, 104] on fieldset "Custom Fields How Do We Enter Your Home? * Do You Have Any Priorities For Your …" at bounding box center [270, 382] width 452 height 603
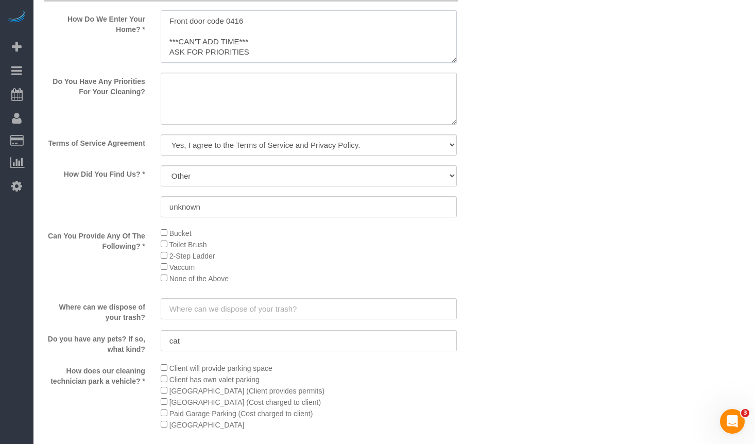
scroll to position [1185, 0]
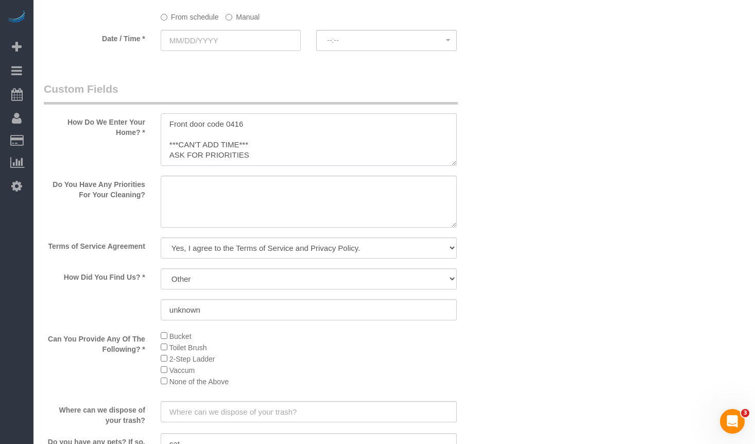
click at [297, 156] on textarea at bounding box center [309, 139] width 296 height 53
type textarea "Front door code 0416 ***CAN'T ADD TIME*** ASK FOR PRIORITIES"
click at [278, 224] on textarea at bounding box center [309, 202] width 296 height 53
click at [342, 178] on textarea at bounding box center [309, 202] width 296 height 53
paste textarea ""COUNTS Cleaning Tasks: Under: -Under bed -Under furniture -Under cabinets -Und…"
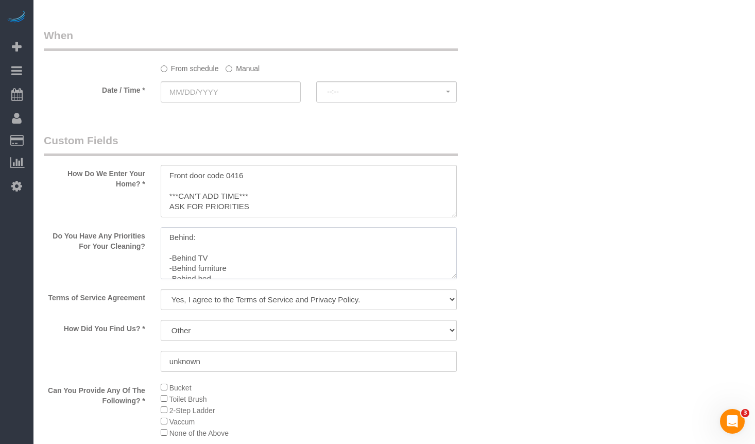
scroll to position [0, 0]
click at [173, 236] on textarea at bounding box center [309, 253] width 296 height 53
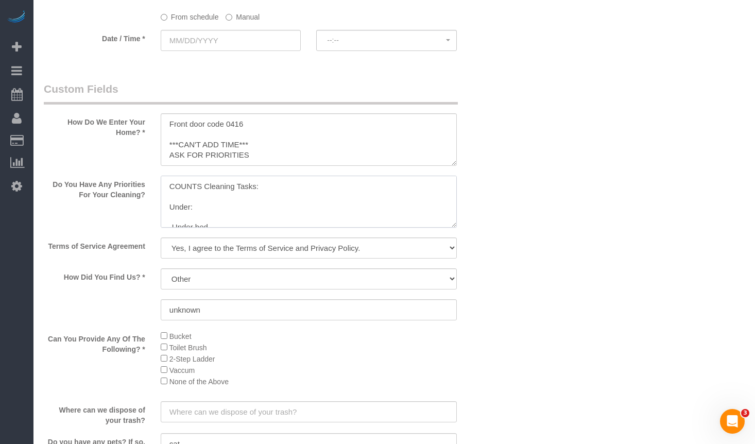
click at [455, 229] on div at bounding box center [309, 203] width 312 height 55
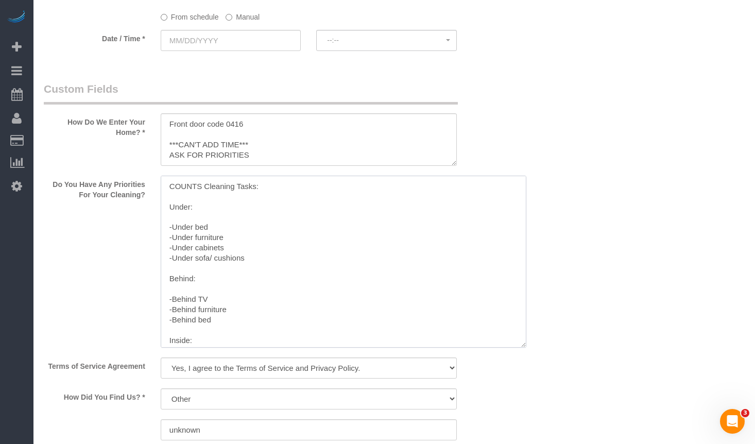
drag, startPoint x: 453, startPoint y: 224, endPoint x: 529, endPoint y: 354, distance: 150.3
click at [526, 348] on textarea at bounding box center [344, 262] width 366 height 172
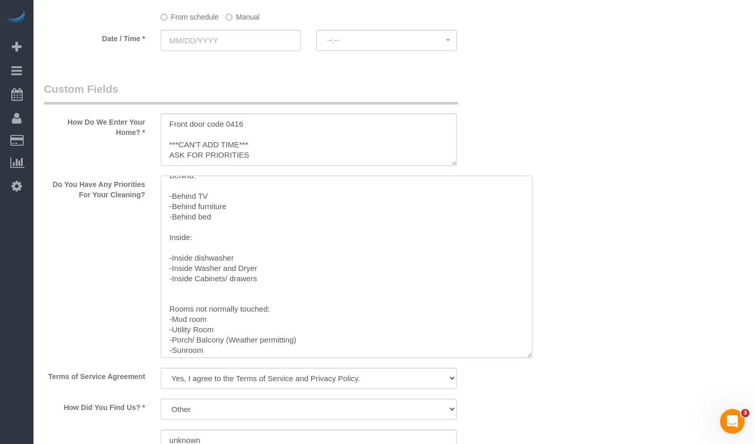
scroll to position [229, 0]
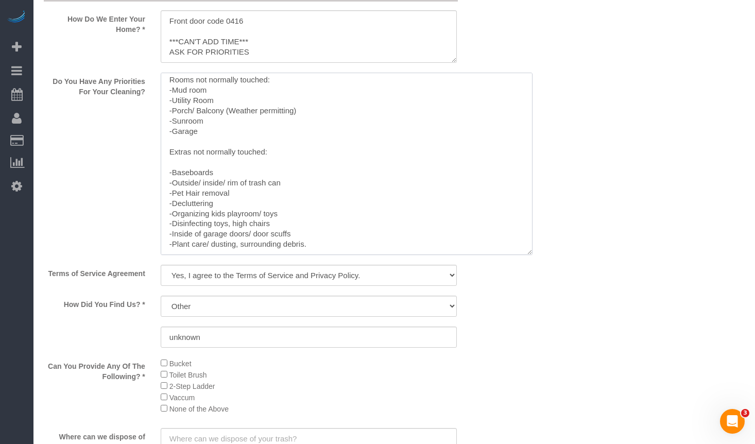
click at [312, 248] on textarea at bounding box center [347, 164] width 372 height 182
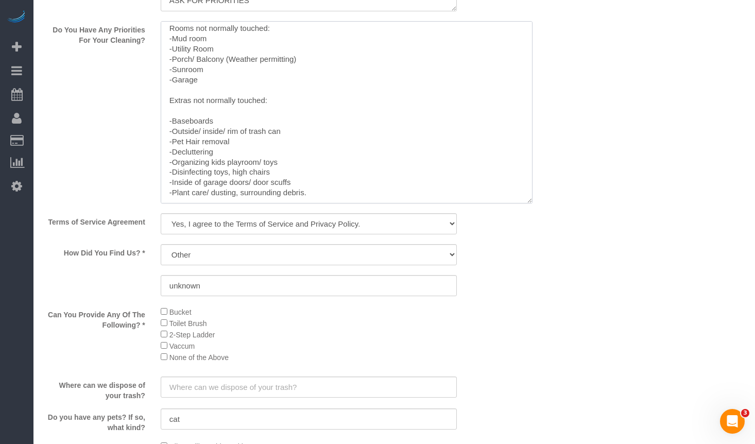
type textarea "COUNTS Cleaning Tasks: Under: -Under bed -Under furniture -Under cabinets -Unde…"
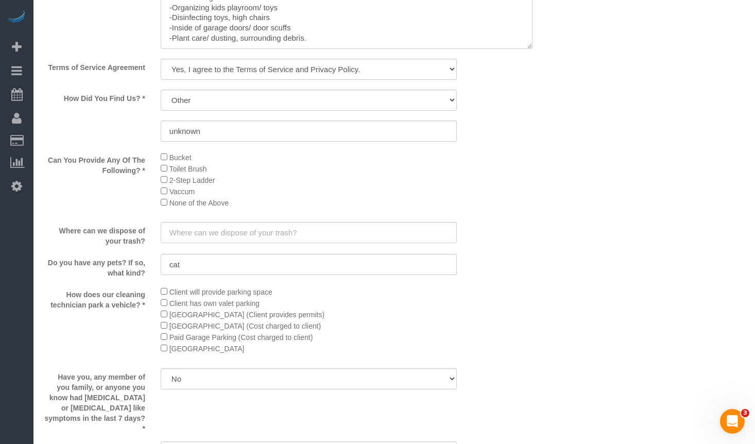
scroll to position [1700, 0]
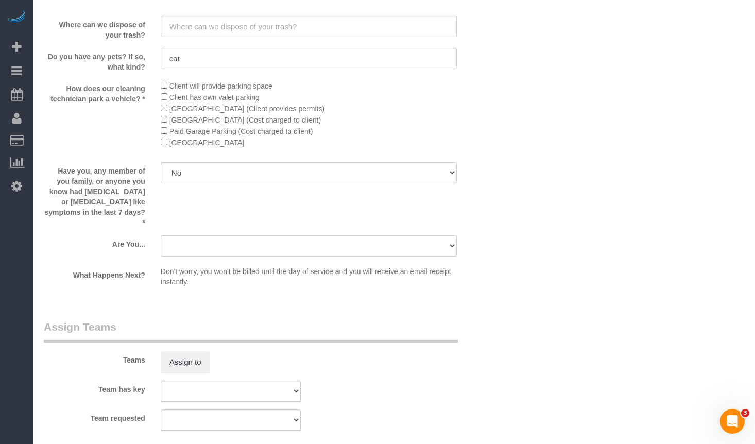
click at [240, 177] on select "Yes No" at bounding box center [309, 172] width 296 height 21
click at [344, 257] on div at bounding box center [309, 258] width 296 height 2
click at [342, 239] on select "A parent with kids living at home. A parent with kids out of home. A person loo…" at bounding box center [309, 245] width 296 height 21
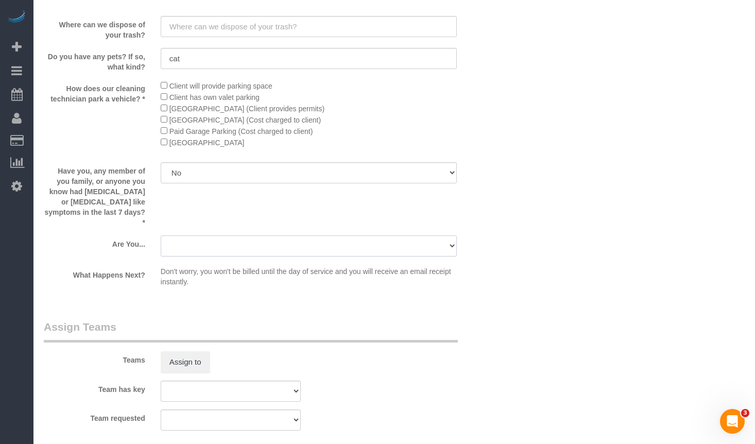
click at [207, 236] on select "A parent with kids living at home. A parent with kids out of home. A person loo…" at bounding box center [309, 245] width 296 height 21
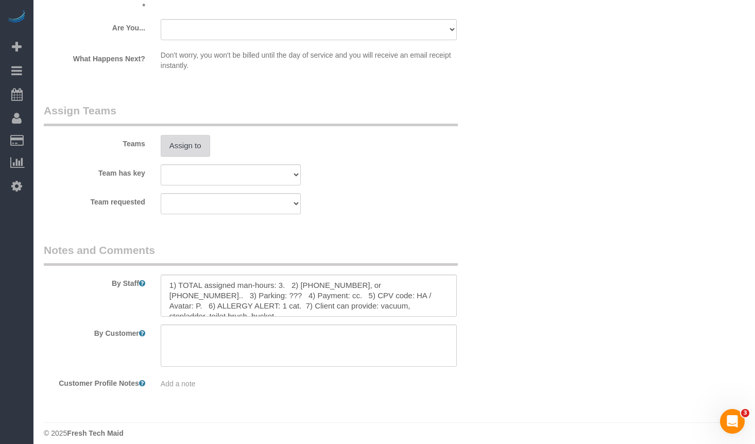
click at [191, 135] on button "Assign to" at bounding box center [185, 146] width 49 height 22
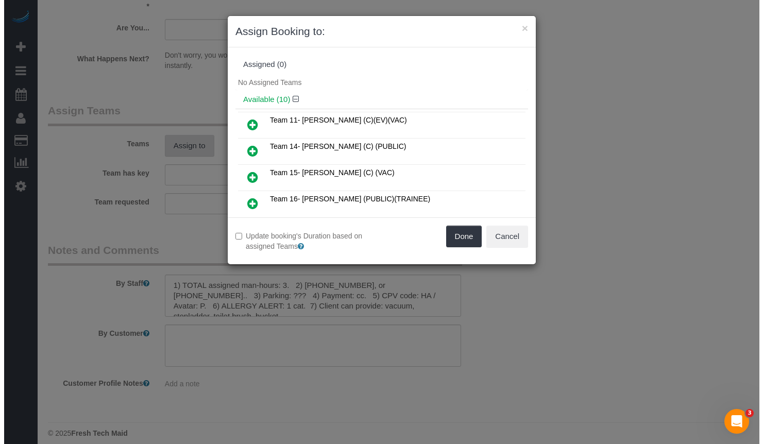
scroll to position [1915, 0]
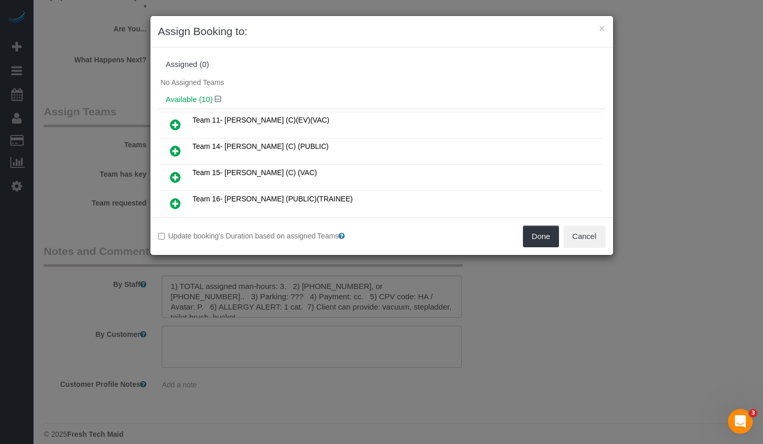
click at [175, 200] on icon at bounding box center [175, 203] width 11 height 12
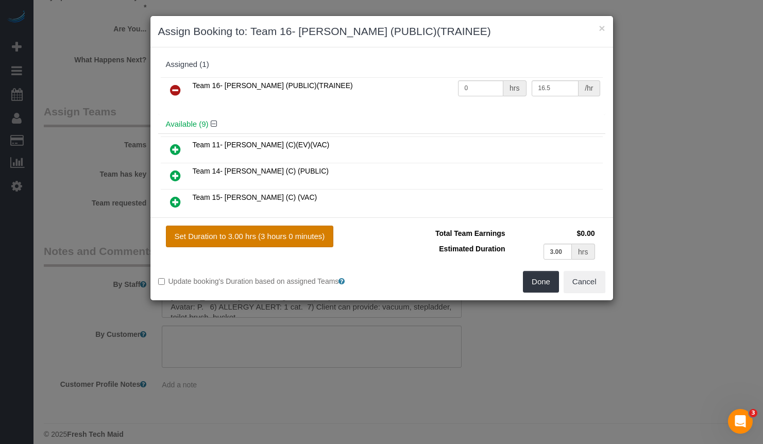
click at [294, 236] on button "Set Duration to 3.00 hrs (3 hours 0 minutes)" at bounding box center [250, 237] width 168 height 22
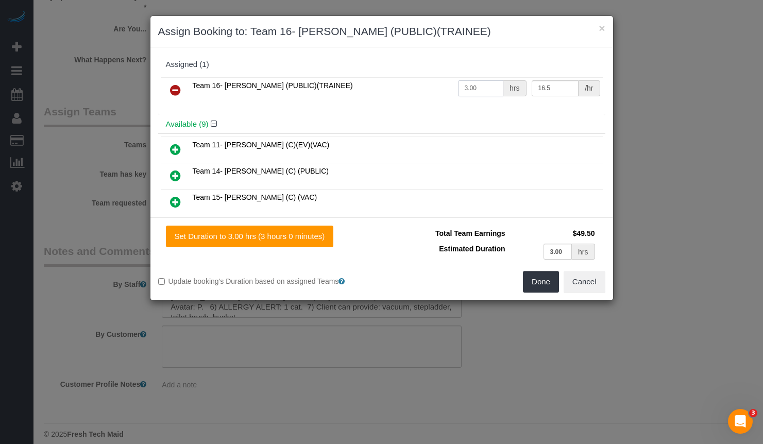
drag, startPoint x: 481, startPoint y: 87, endPoint x: 396, endPoint y: 84, distance: 85.0
click at [417, 86] on tr "Team 16- [PERSON_NAME] (PUBLIC)(TRAINEE) 3.00 hrs 16.5 /hr" at bounding box center [382, 90] width 442 height 26
type input "3"
click at [591, 285] on button "Cancel" at bounding box center [585, 282] width 42 height 22
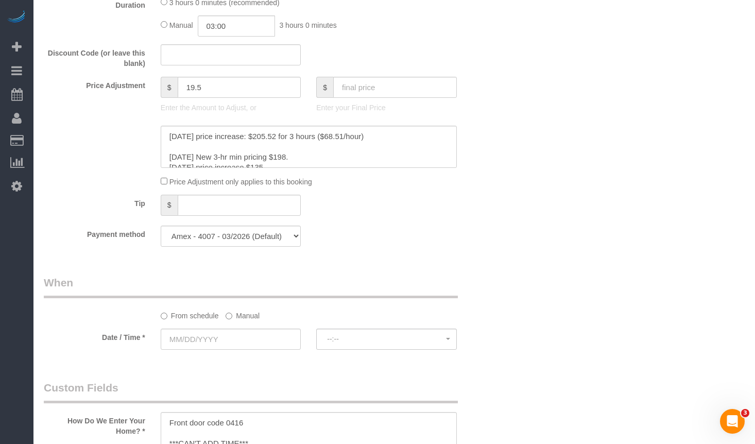
scroll to position [783, 0]
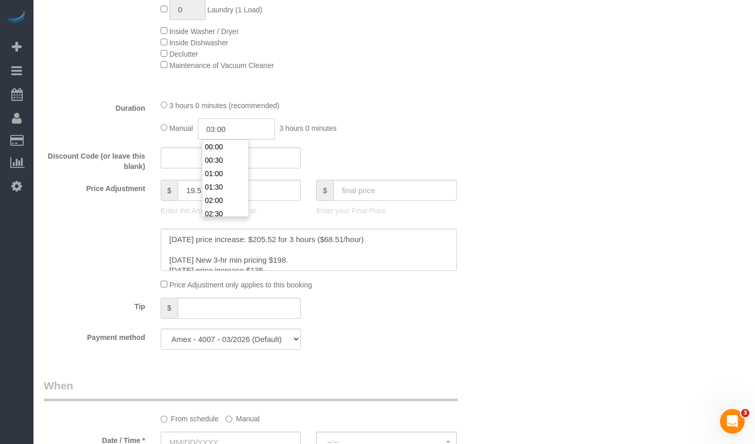
drag, startPoint x: 185, startPoint y: 128, endPoint x: 173, endPoint y: 128, distance: 11.8
click at [176, 128] on div "Manual 03:00 3 hours 0 minutes" at bounding box center [309, 128] width 296 height 21
type input "02:30"
click at [547, 124] on div "Who Email** [PERSON_NAME][EMAIL_ADDRESS][DOMAIN_NAME] Name * [PERSON_NAME] Aria…" at bounding box center [394, 403] width 701 height 2296
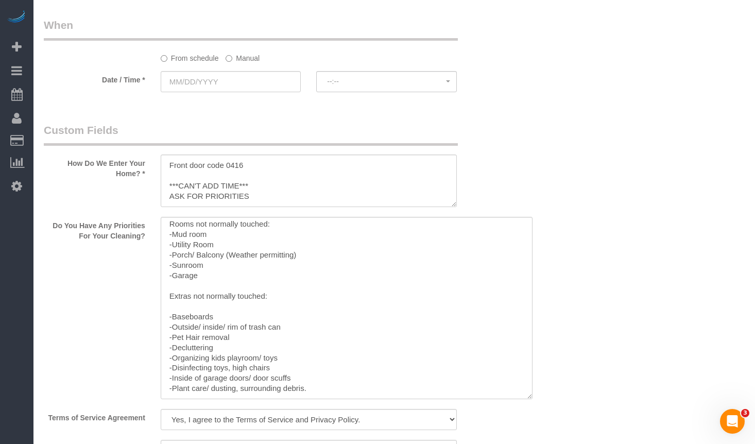
scroll to position [229, 0]
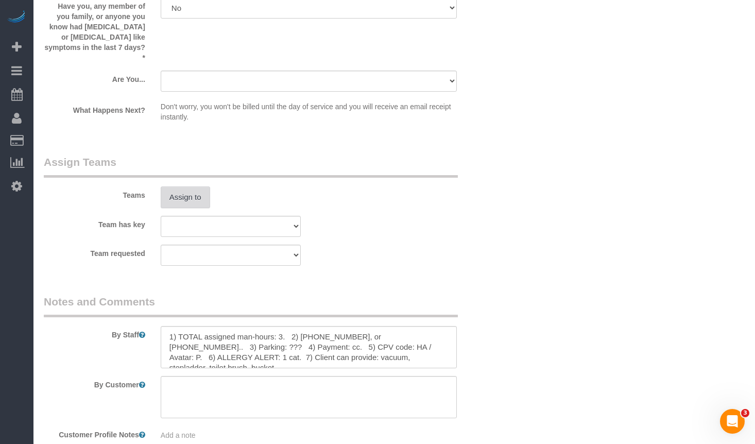
click at [195, 186] on button "Assign to" at bounding box center [185, 197] width 49 height 22
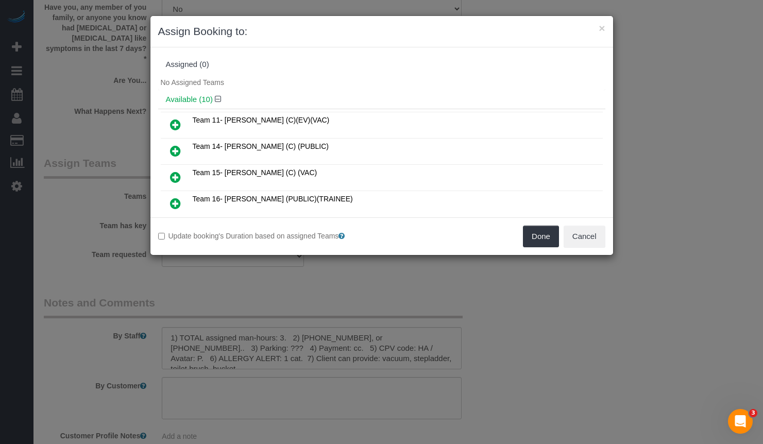
scroll to position [52, 0]
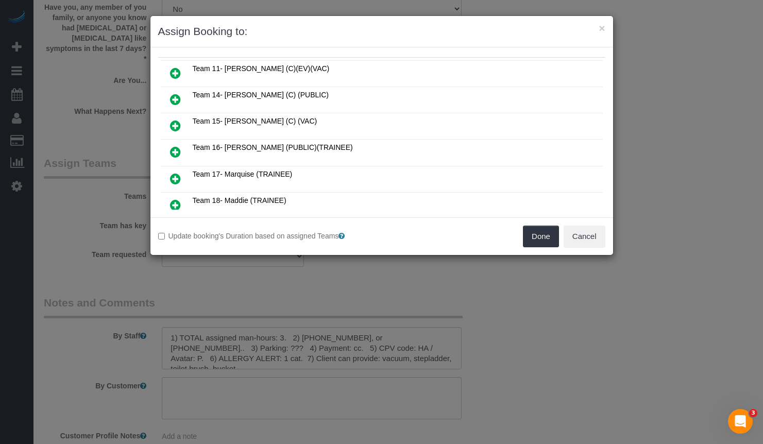
click at [172, 152] on icon at bounding box center [175, 152] width 11 height 12
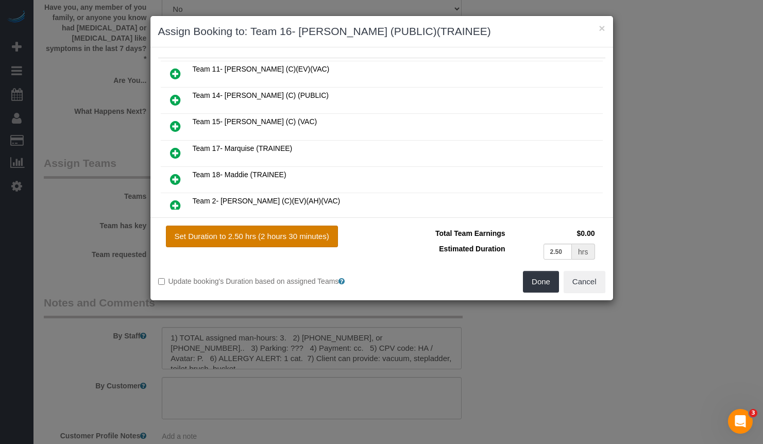
click at [308, 241] on button "Set Duration to 2.50 hrs (2 hours 30 minutes)" at bounding box center [252, 237] width 172 height 22
type input "2.50"
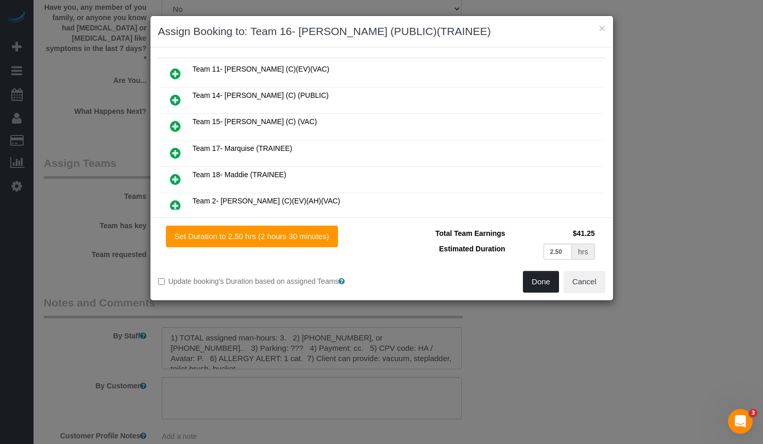
click at [534, 286] on button "Done" at bounding box center [541, 282] width 36 height 22
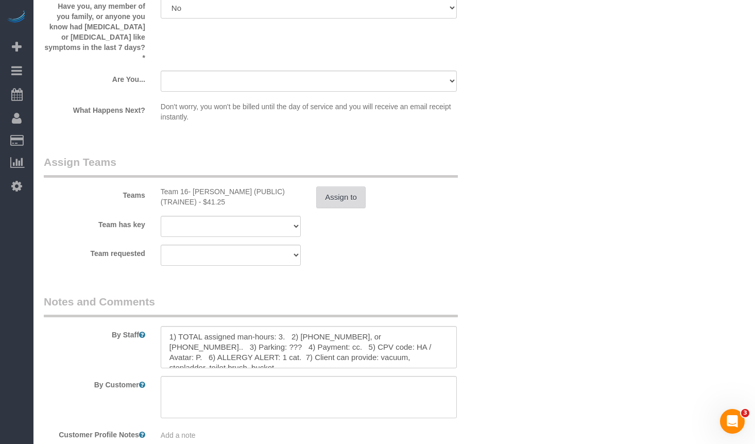
scroll to position [1916, 0]
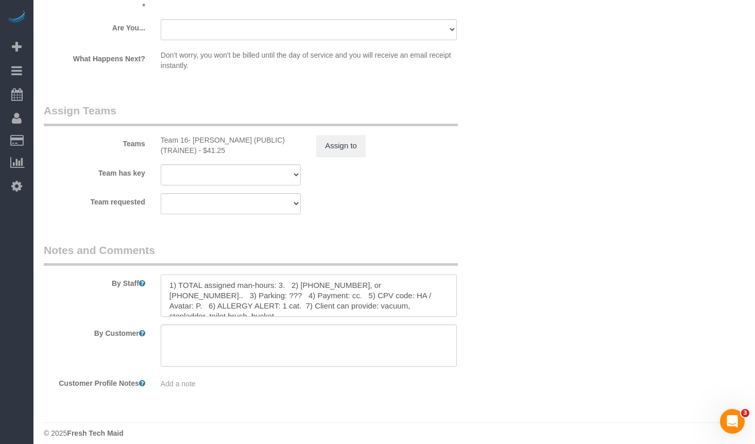
click at [263, 280] on textarea at bounding box center [309, 296] width 296 height 42
click at [203, 275] on textarea at bounding box center [309, 296] width 296 height 42
click at [287, 276] on textarea at bounding box center [309, 296] width 296 height 42
click at [212, 275] on textarea at bounding box center [309, 296] width 296 height 42
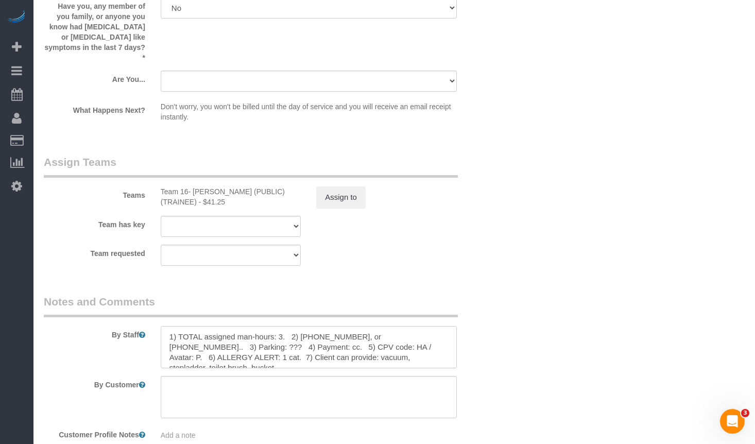
click at [267, 342] on textarea at bounding box center [309, 347] width 296 height 42
paste textarea "COUNTS CLEANING 1) COUNTS cleaning 2) Client wants us to follow the COUNTS Clea…"
drag, startPoint x: 247, startPoint y: 326, endPoint x: 242, endPoint y: 327, distance: 5.2
click at [242, 327] on textarea at bounding box center [309, 347] width 296 height 42
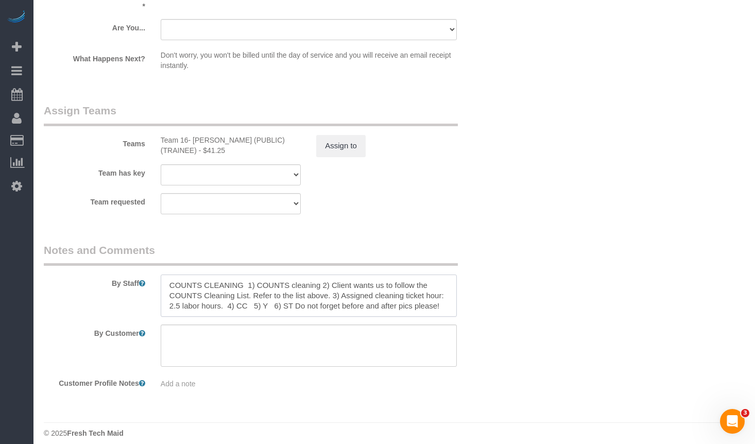
click at [443, 290] on textarea at bounding box center [309, 296] width 296 height 42
click at [438, 297] on textarea at bounding box center [309, 296] width 296 height 42
click at [279, 298] on textarea at bounding box center [309, 296] width 296 height 42
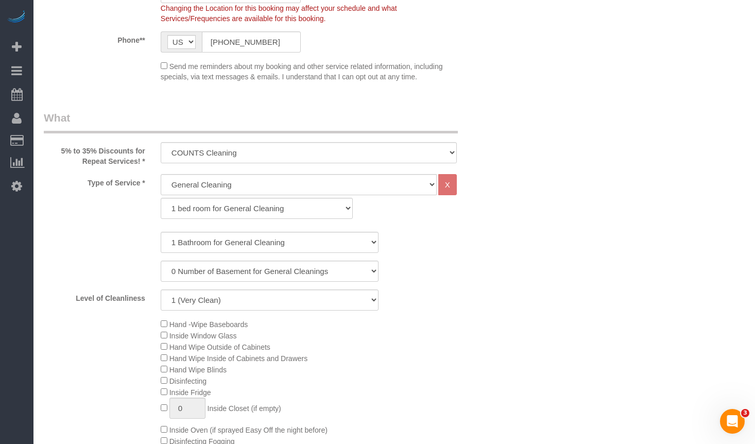
scroll to position [618, 0]
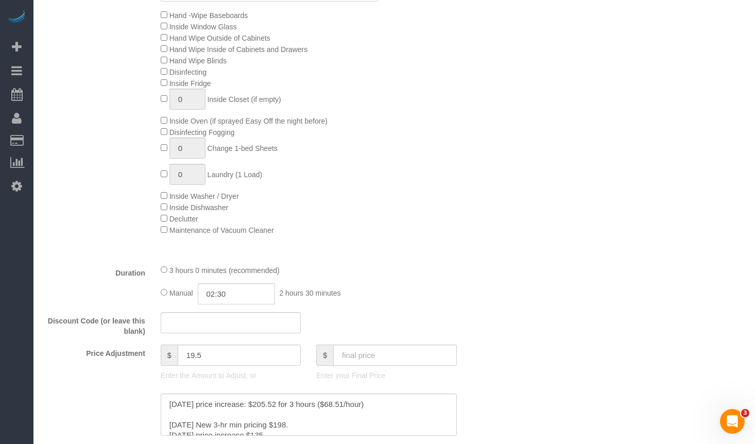
type textarea "COUNTS CLEANING 1) COUNTS cleaning 2) Client wants us to follow the COUNTS Clea…"
click at [352, 361] on input "text" at bounding box center [395, 355] width 124 height 21
type input "0"
type input "-242"
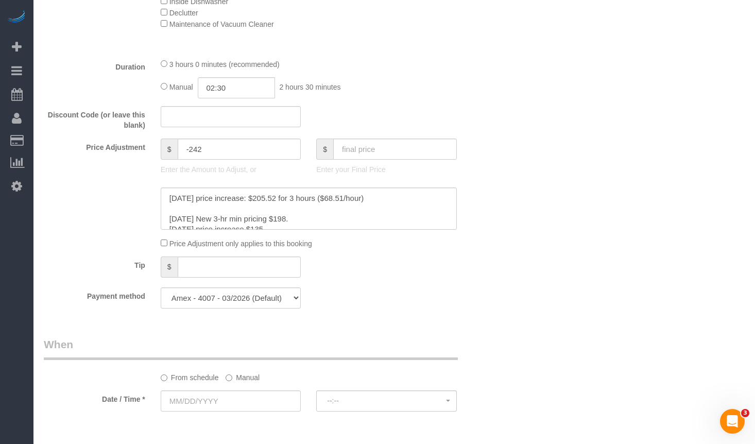
scroll to position [927, 0]
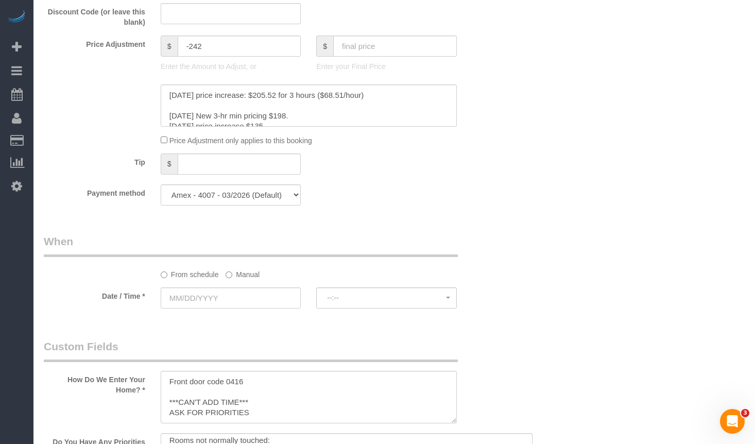
click at [240, 273] on label "Manual" at bounding box center [243, 273] width 34 height 14
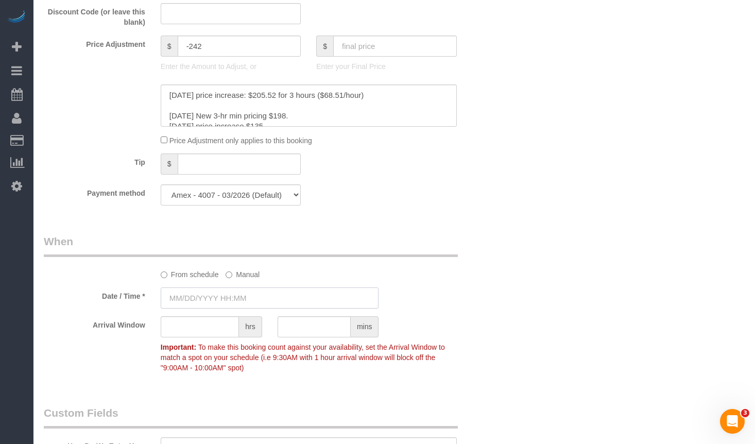
click at [240, 301] on input "text" at bounding box center [270, 297] width 218 height 21
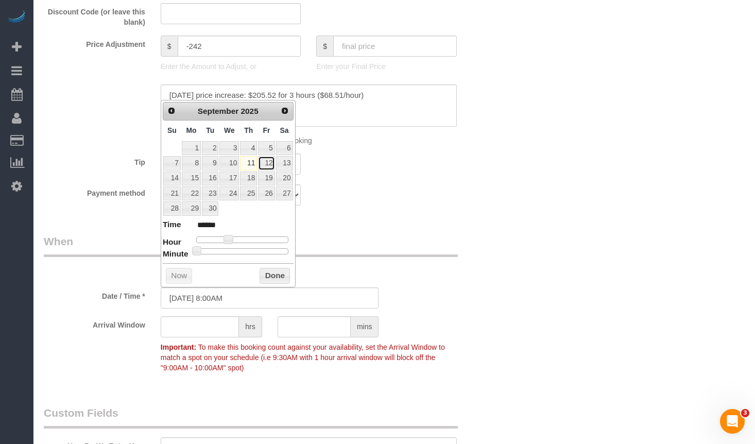
click at [261, 163] on link "12" at bounding box center [266, 163] width 16 height 14
type input "[DATE] 9:00AM"
type input "******"
click at [233, 239] on span at bounding box center [232, 239] width 9 height 9
type input "[DATE] 9:05AM"
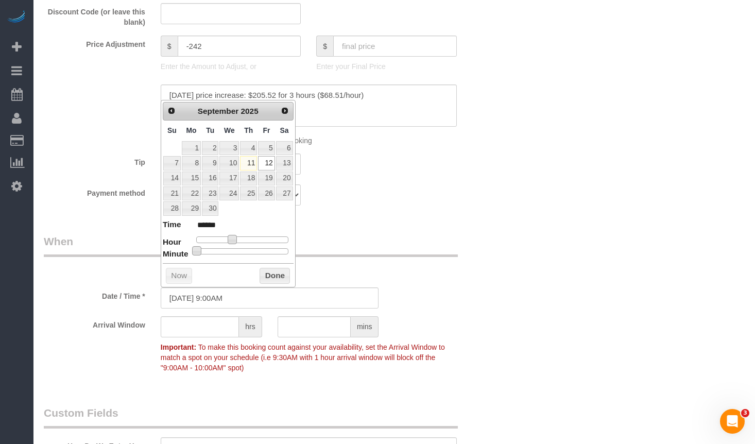
type input "******"
type input "[DATE] 9:10AM"
type input "******"
type input "[DATE] 9:15AM"
type input "******"
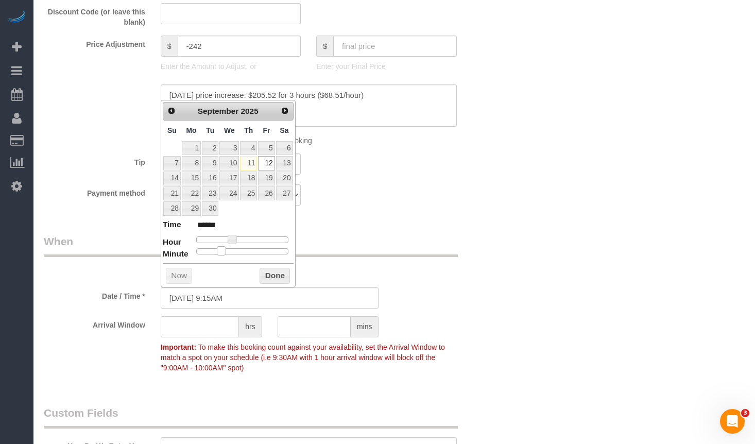
type input "[DATE] 9:20AM"
type input "******"
type input "[DATE] 9:25AM"
type input "******"
type input "[DATE] 9:30AM"
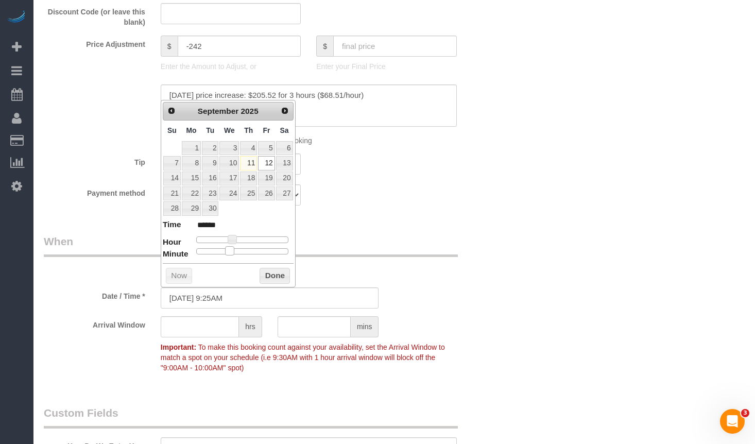
type input "******"
drag, startPoint x: 198, startPoint y: 253, endPoint x: 245, endPoint y: 253, distance: 47.4
click at [245, 253] on span at bounding box center [246, 250] width 9 height 9
click at [275, 280] on button "Done" at bounding box center [275, 276] width 30 height 16
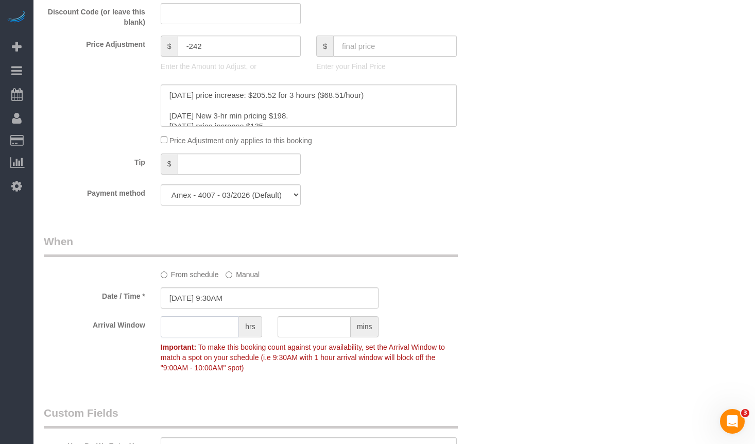
click at [225, 327] on input "text" at bounding box center [200, 326] width 78 height 21
type input "1"
click at [589, 155] on div "Who Email** [PERSON_NAME][EMAIL_ADDRESS][DOMAIN_NAME] Name * [PERSON_NAME] Aria…" at bounding box center [394, 291] width 701 height 2363
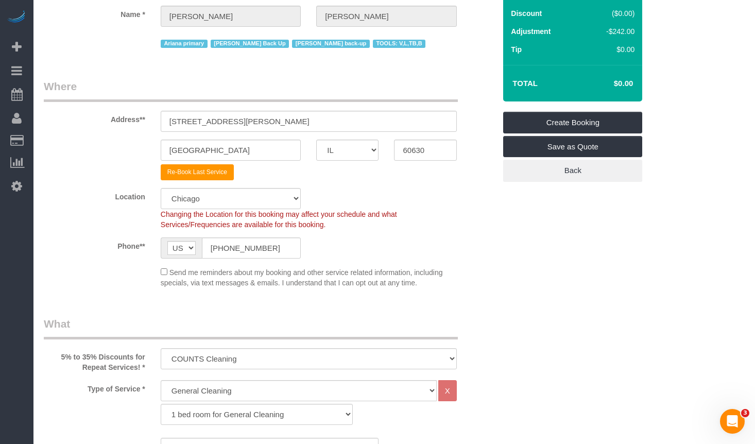
scroll to position [0, 0]
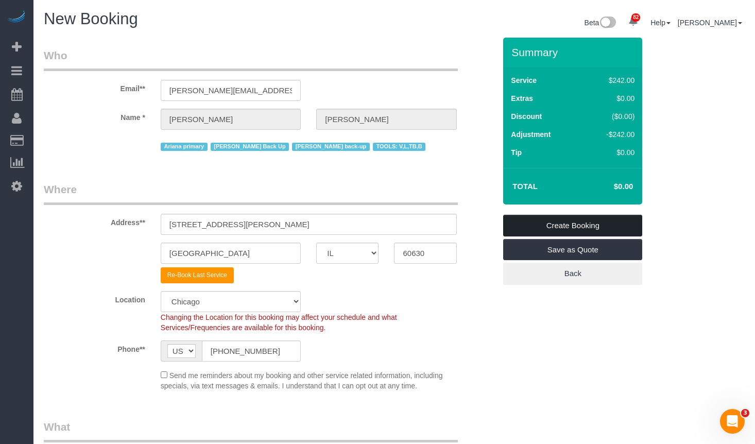
click at [584, 227] on link "Create Booking" at bounding box center [572, 226] width 139 height 22
